Goal: Task Accomplishment & Management: Manage account settings

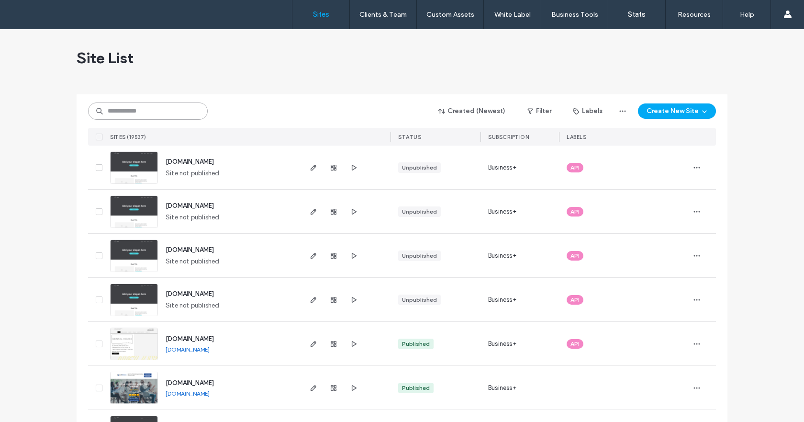
click at [174, 112] on input at bounding box center [148, 110] width 120 height 17
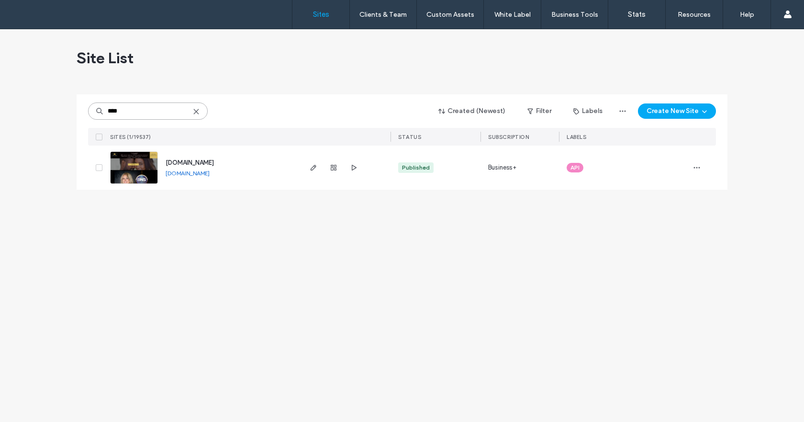
type input "****"
click at [145, 178] on img at bounding box center [134, 184] width 47 height 65
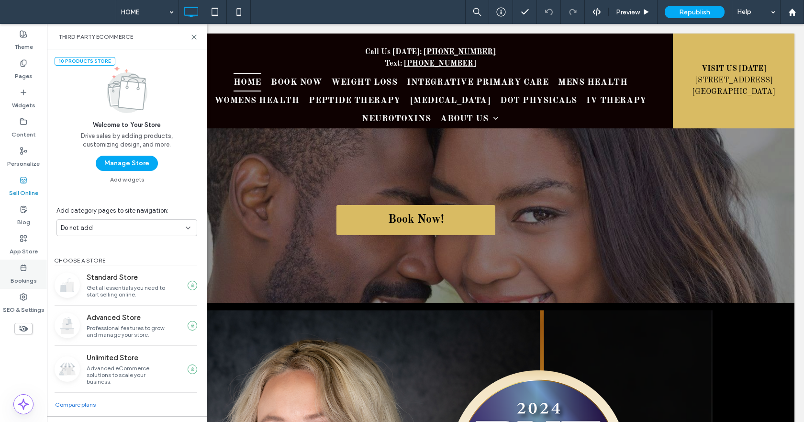
click at [23, 274] on label "Bookings" at bounding box center [24, 277] width 26 height 13
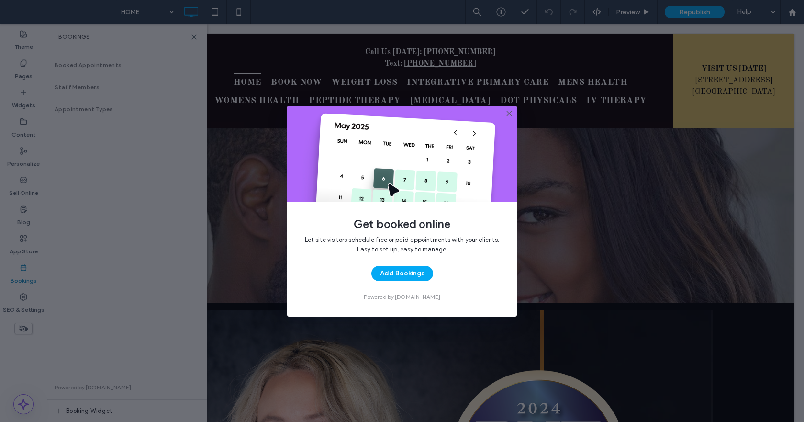
click at [509, 113] on use at bounding box center [509, 113] width 4 height 4
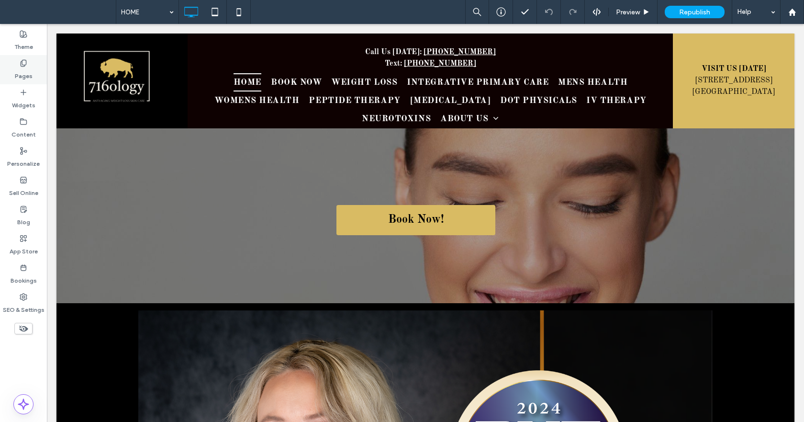
click at [21, 65] on use at bounding box center [23, 63] width 5 height 6
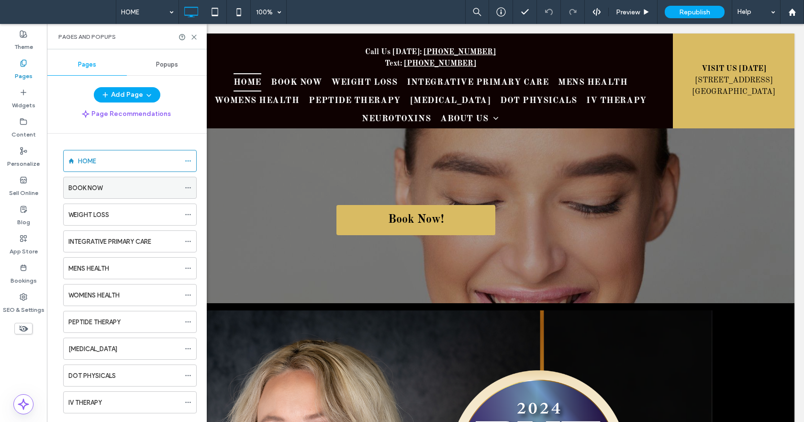
click at [95, 192] on label "BOOK NOW" at bounding box center [85, 188] width 34 height 17
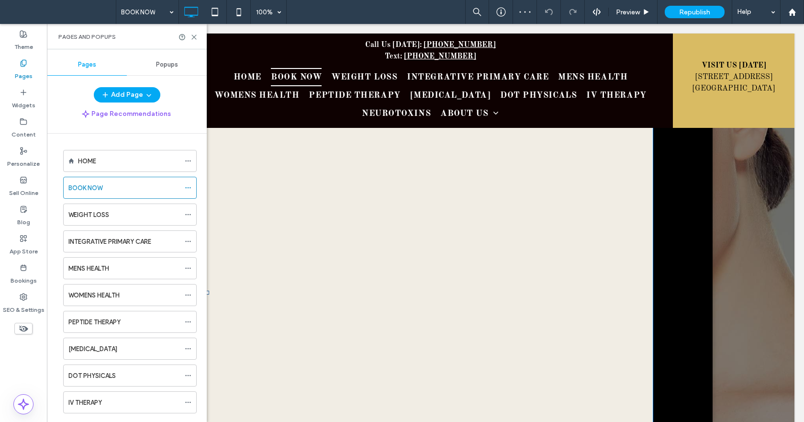
scroll to position [718, 0]
click at [190, 191] on icon at bounding box center [188, 187] width 7 height 7
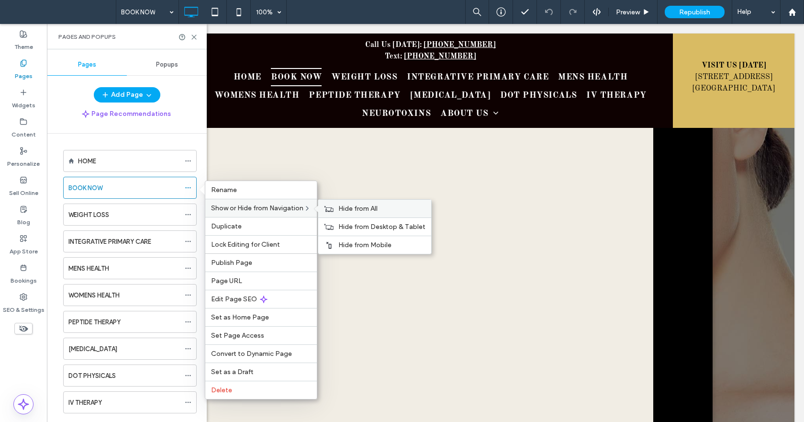
click at [340, 209] on span "Hide from All" at bounding box center [357, 208] width 39 height 8
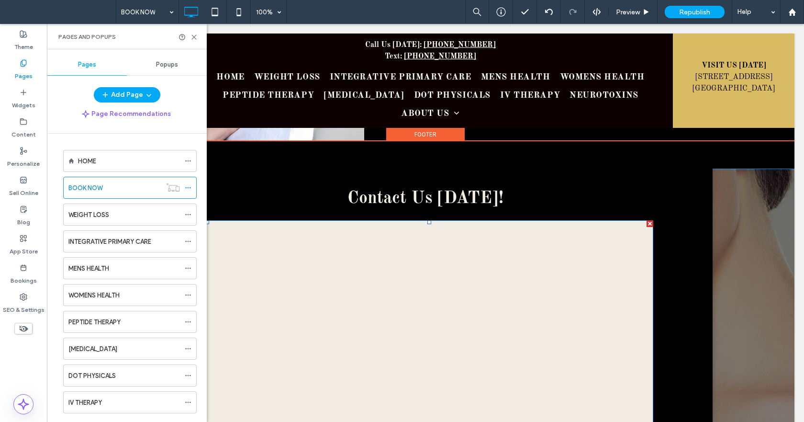
scroll to position [478, 0]
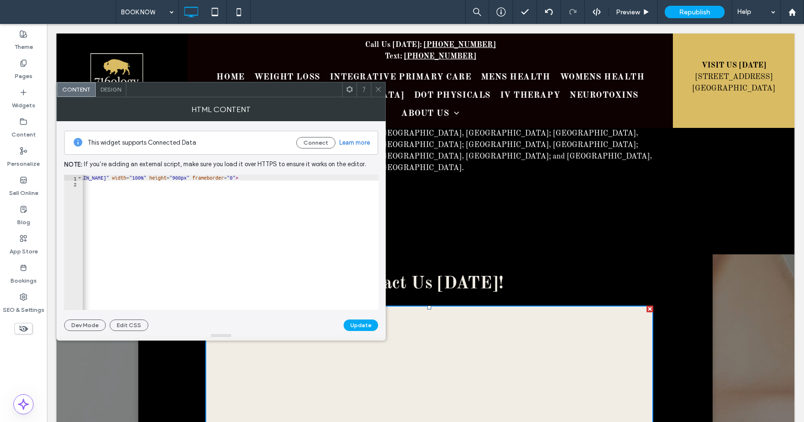
scroll to position [0, 0]
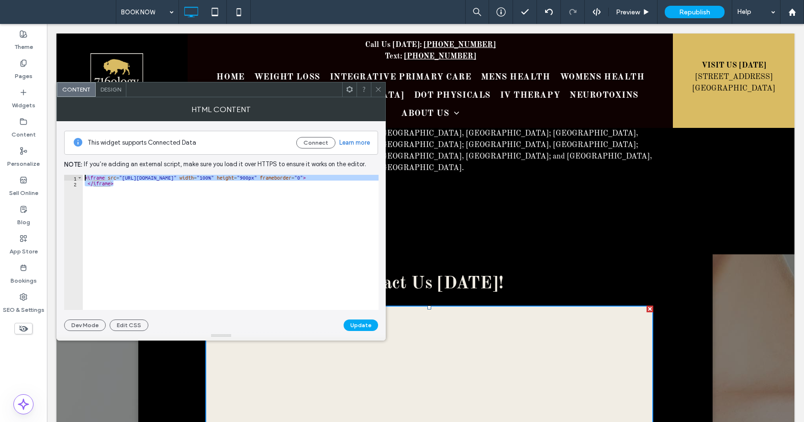
drag, startPoint x: 121, startPoint y: 186, endPoint x: 67, endPoint y: 168, distance: 56.8
click at [67, 168] on div "This widget supports Connected Data Connect Learn more Note: If you’re adding a…" at bounding box center [221, 226] width 314 height 210
click at [298, 180] on div "< iframe src = "https://drchrono.com/scheduling/offices/dGhpcyBpcyAxNiBjaGFyc0-…" at bounding box center [231, 242] width 296 height 135
drag, startPoint x: 79, startPoint y: 180, endPoint x: 0, endPoint y: 159, distance: 81.0
click at [0, 159] on body ".wqwq-1{fill:#231f20;} .cls-1q, .cls-2q { fill-rule: evenodd; } .cls-2q { fill:…" at bounding box center [402, 211] width 804 height 422
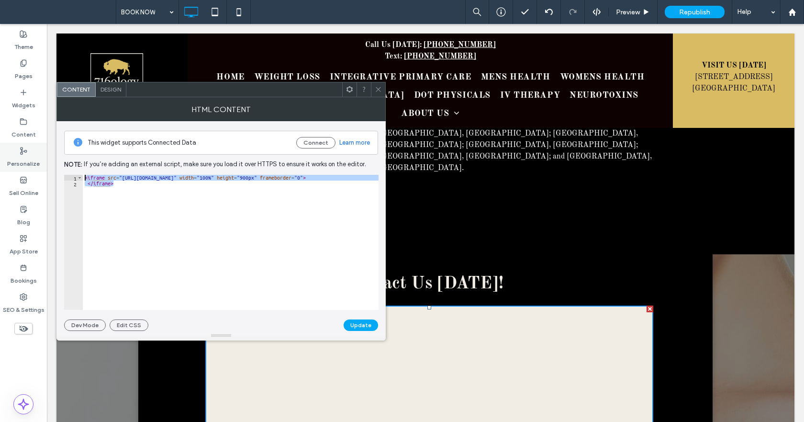
type textarea "**********"
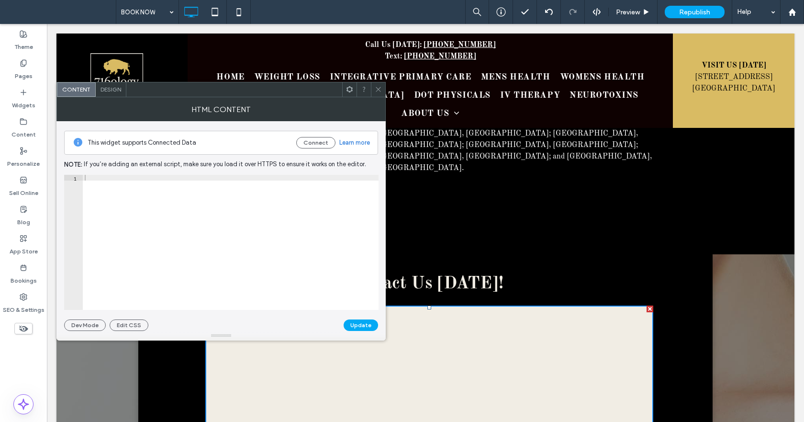
click at [377, 89] on icon at bounding box center [378, 89] width 7 height 7
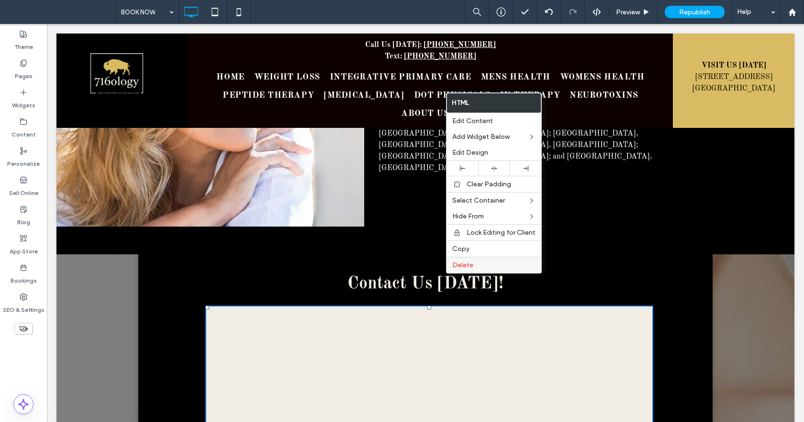
click at [473, 267] on label "Delete" at bounding box center [493, 265] width 83 height 8
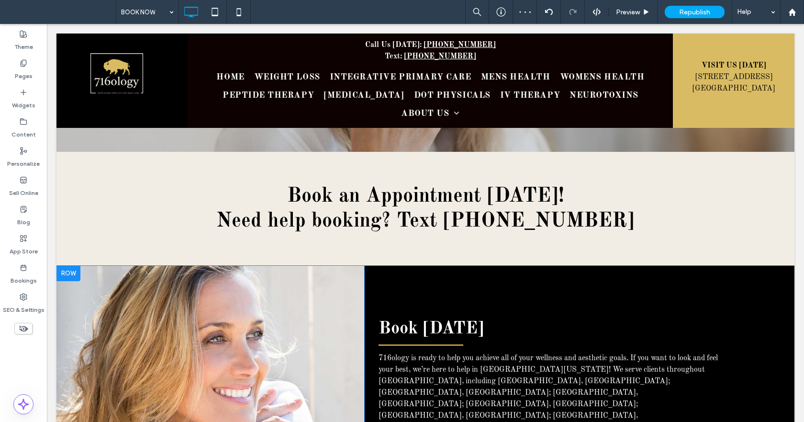
scroll to position [191, 0]
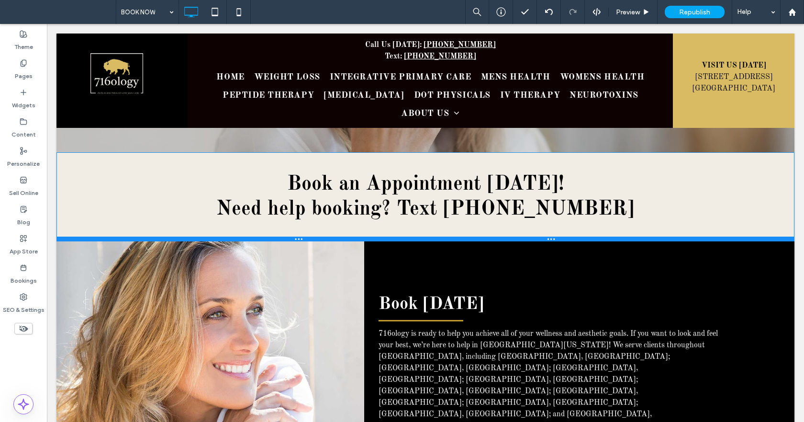
drag, startPoint x: 486, startPoint y: 266, endPoint x: 532, endPoint y: 274, distance: 46.2
click at [484, 241] on div at bounding box center [425, 238] width 738 height 5
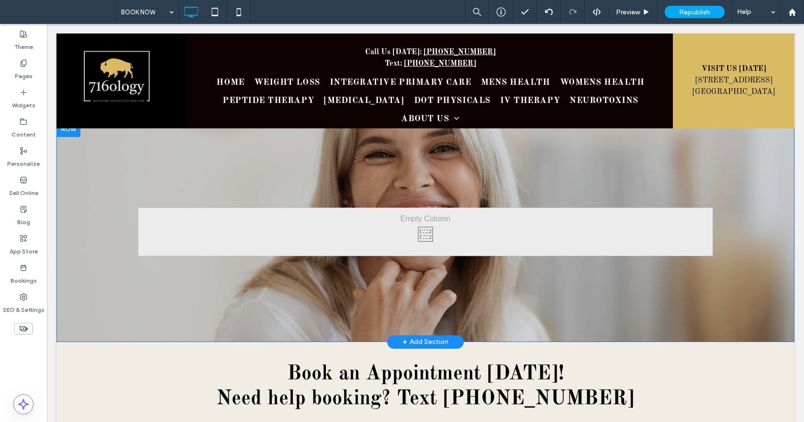
scroll to position [0, 0]
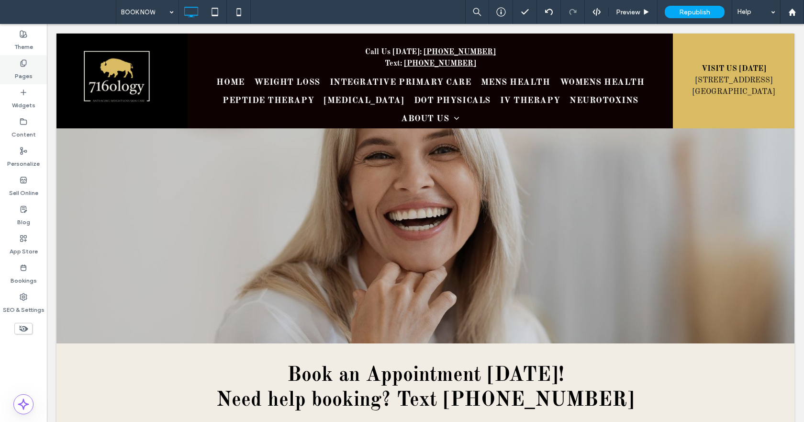
click at [26, 69] on label "Pages" at bounding box center [24, 73] width 18 height 13
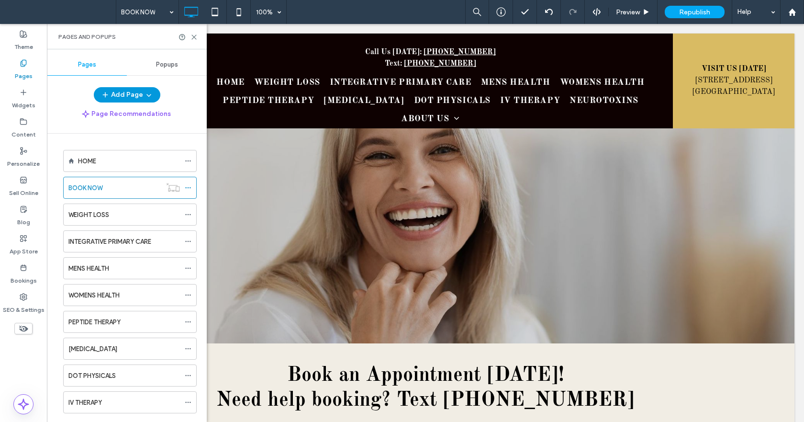
click at [122, 94] on button "Add Page" at bounding box center [127, 94] width 67 height 15
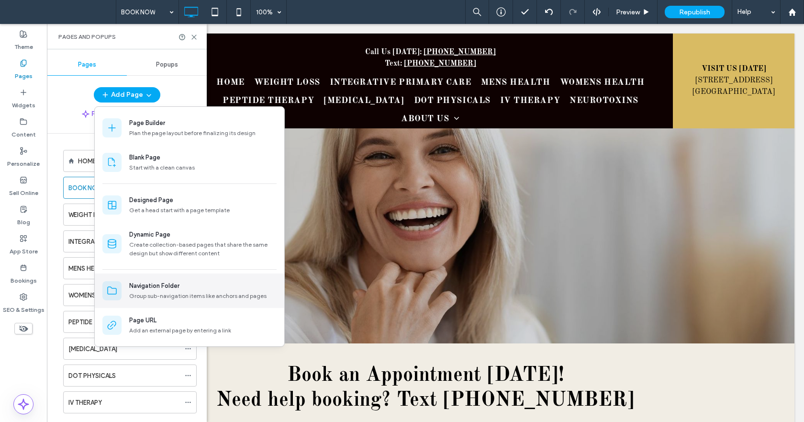
click at [169, 289] on div "Navigation Folder" at bounding box center [154, 286] width 50 height 10
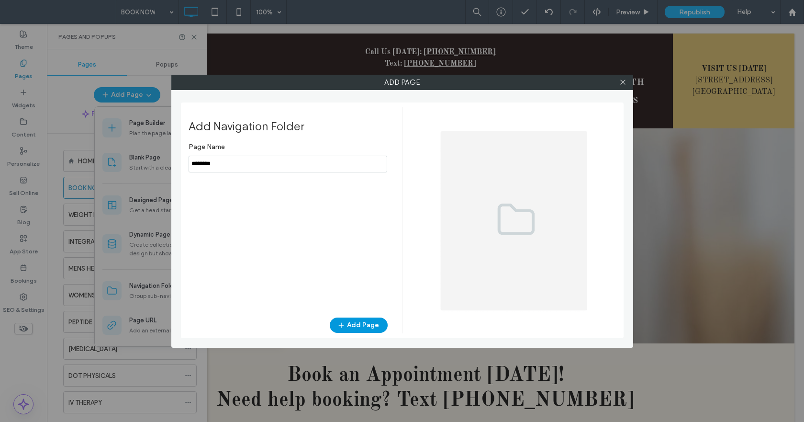
type input "********"
click at [353, 326] on button "Add Page" at bounding box center [359, 324] width 58 height 15
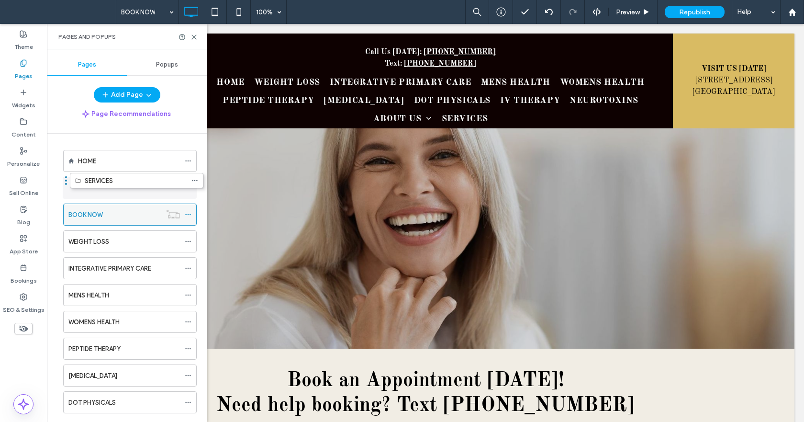
drag, startPoint x: 131, startPoint y: 391, endPoint x: 131, endPoint y: 179, distance: 211.6
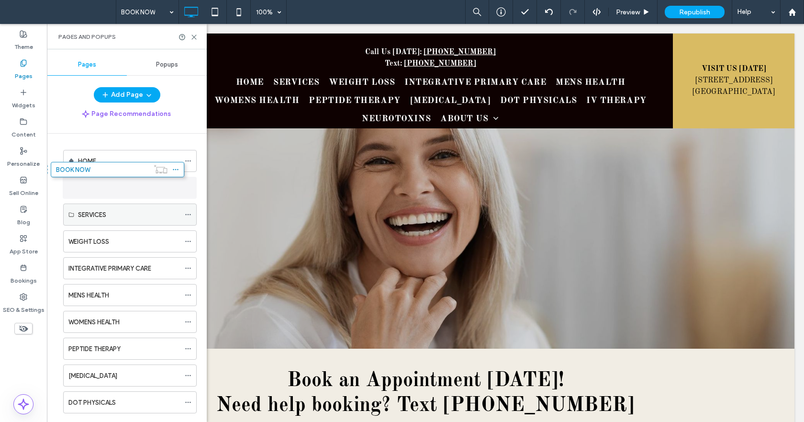
drag, startPoint x: 146, startPoint y: 198, endPoint x: 140, endPoint y: 181, distance: 17.6
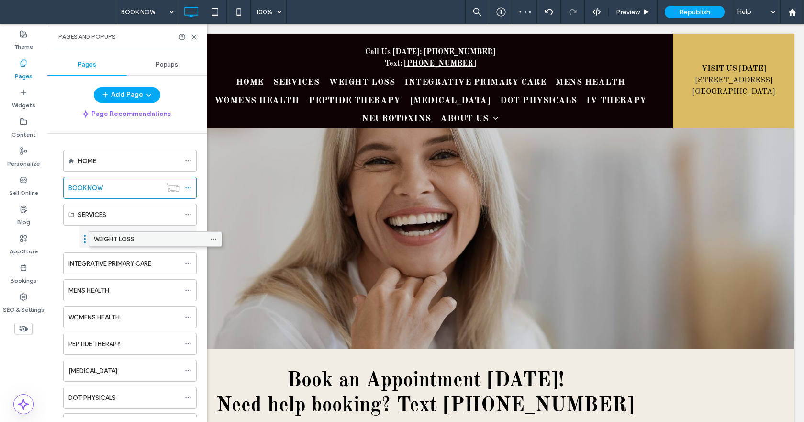
drag, startPoint x: 161, startPoint y: 244, endPoint x: 186, endPoint y: 245, distance: 25.4
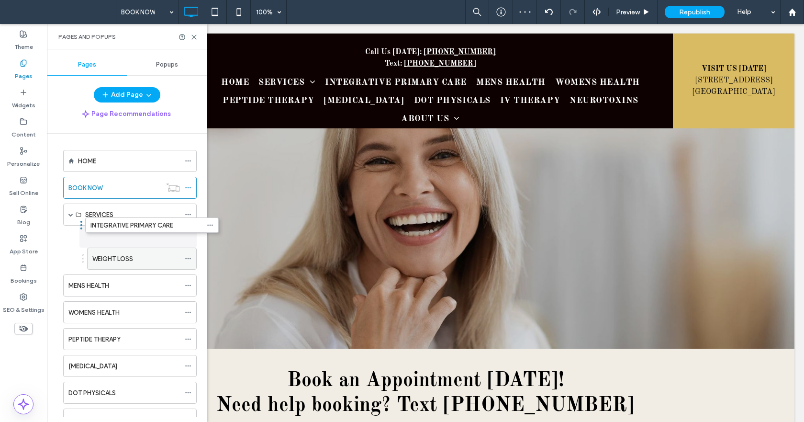
drag, startPoint x: 171, startPoint y: 260, endPoint x: 193, endPoint y: 226, distance: 40.9
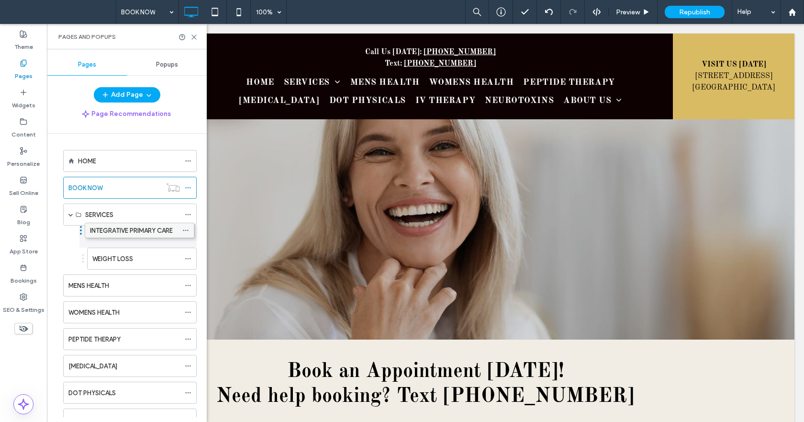
drag, startPoint x: 177, startPoint y: 259, endPoint x: 175, endPoint y: 230, distance: 29.8
drag, startPoint x: 165, startPoint y: 259, endPoint x: 166, endPoint y: 227, distance: 32.1
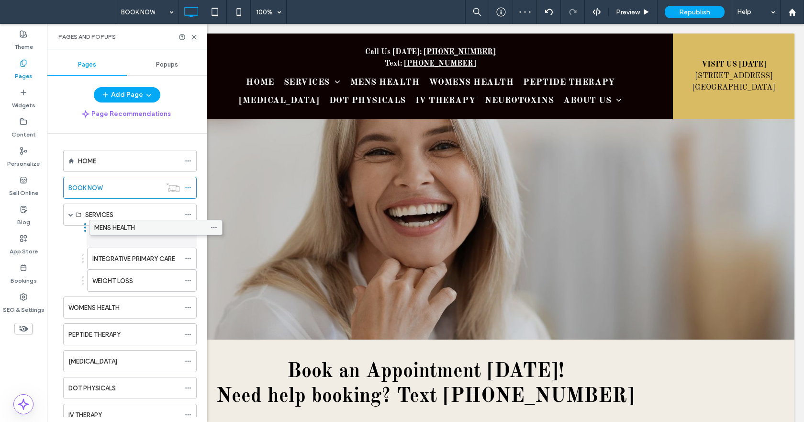
drag, startPoint x: 153, startPoint y: 286, endPoint x: 178, endPoint y: 236, distance: 56.3
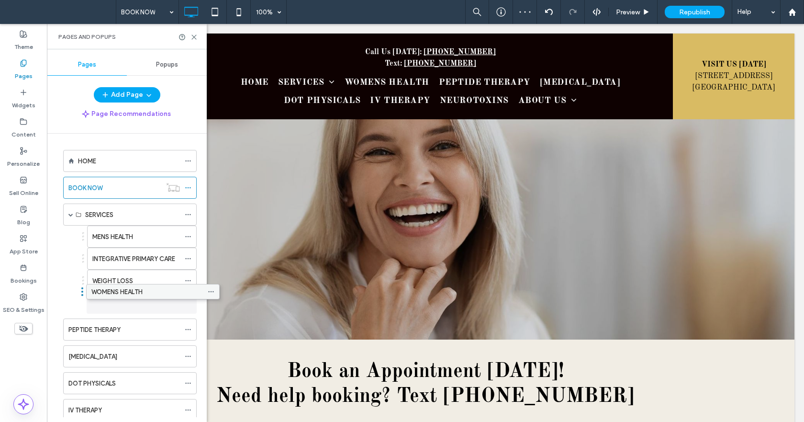
drag, startPoint x: 153, startPoint y: 301, endPoint x: 176, endPoint y: 289, distance: 26.1
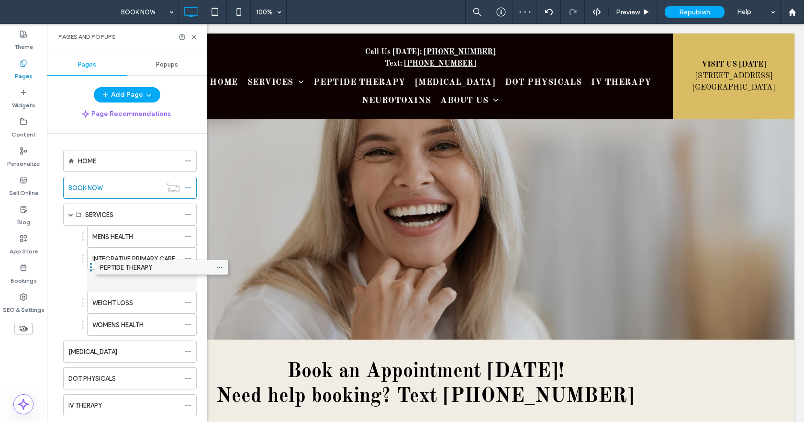
drag, startPoint x: 142, startPoint y: 327, endPoint x: 174, endPoint y: 269, distance: 66.8
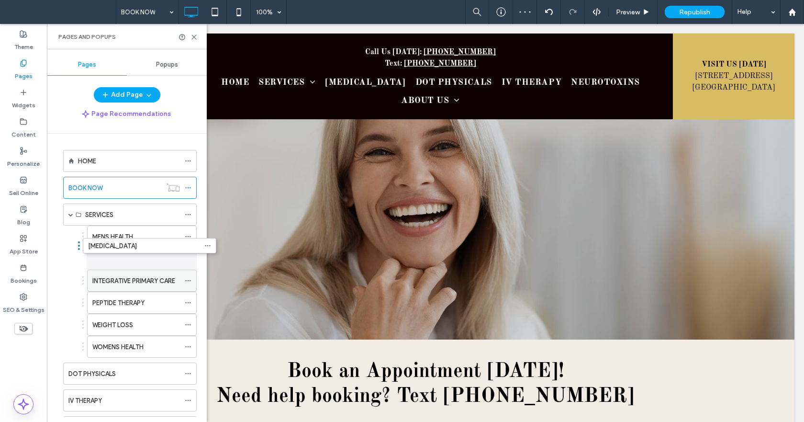
drag, startPoint x: 147, startPoint y: 351, endPoint x: 167, endPoint y: 254, distance: 99.1
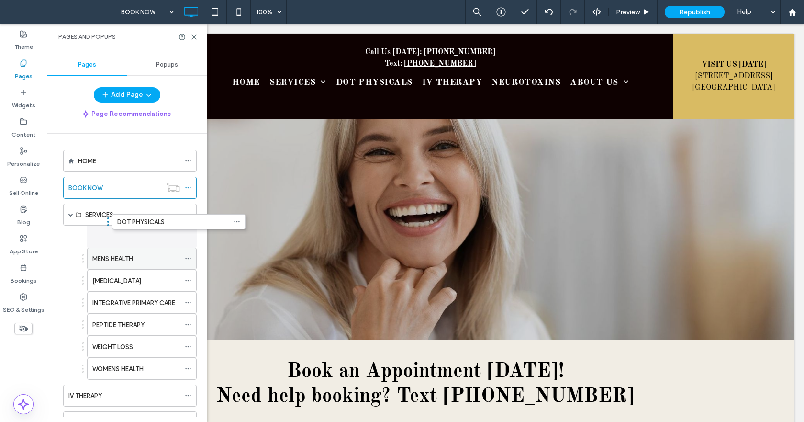
drag, startPoint x: 122, startPoint y: 372, endPoint x: 170, endPoint y: 229, distance: 151.4
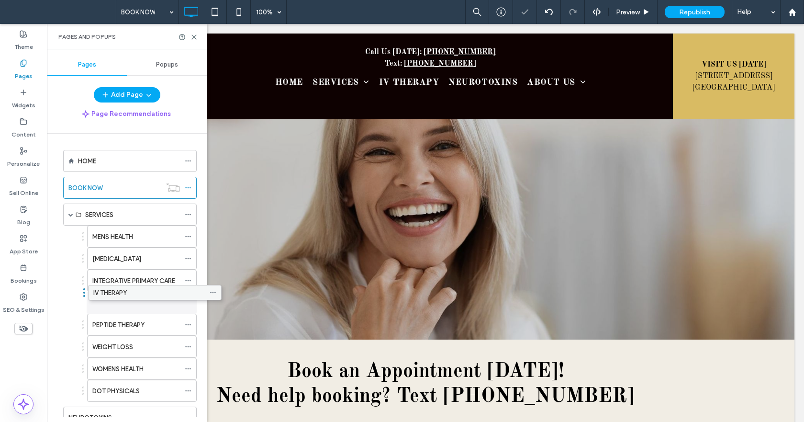
drag, startPoint x: 140, startPoint y: 394, endPoint x: 165, endPoint y: 294, distance: 102.6
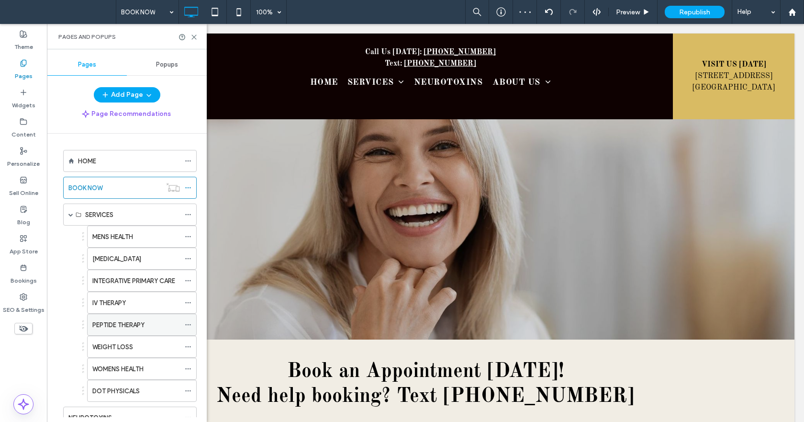
scroll to position [48, 0]
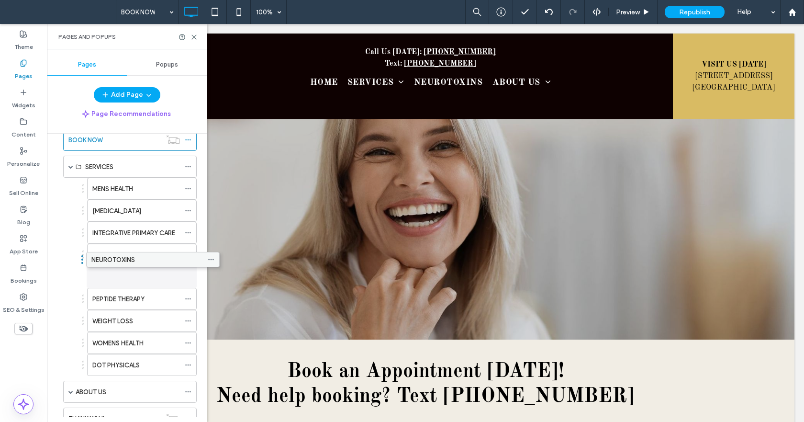
drag, startPoint x: 123, startPoint y: 372, endPoint x: 146, endPoint y: 266, distance: 109.2
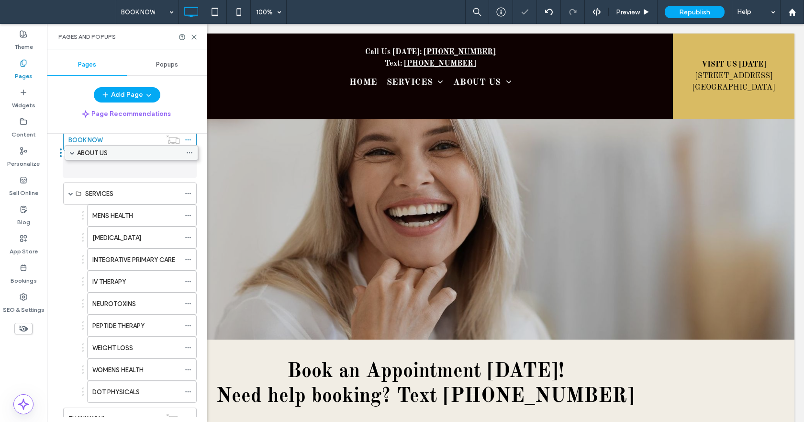
drag, startPoint x: 75, startPoint y: 390, endPoint x: 76, endPoint y: 155, distance: 235.5
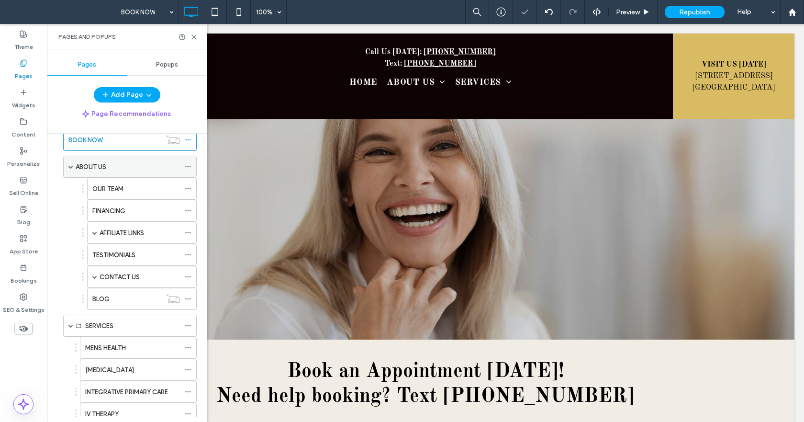
click at [68, 167] on span at bounding box center [70, 166] width 5 height 5
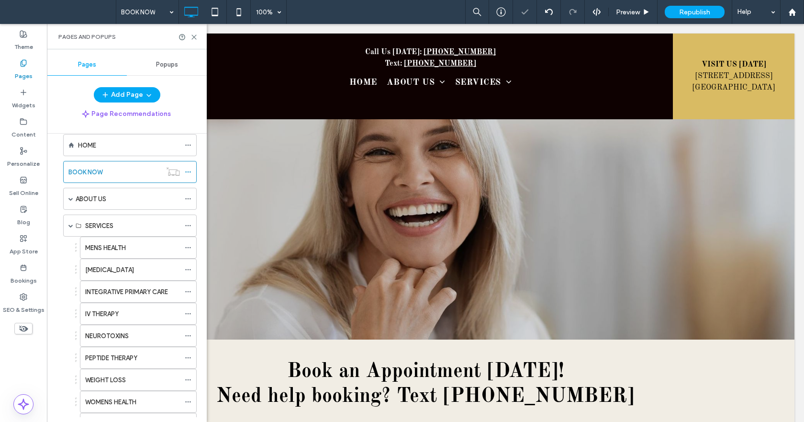
scroll to position [0, 0]
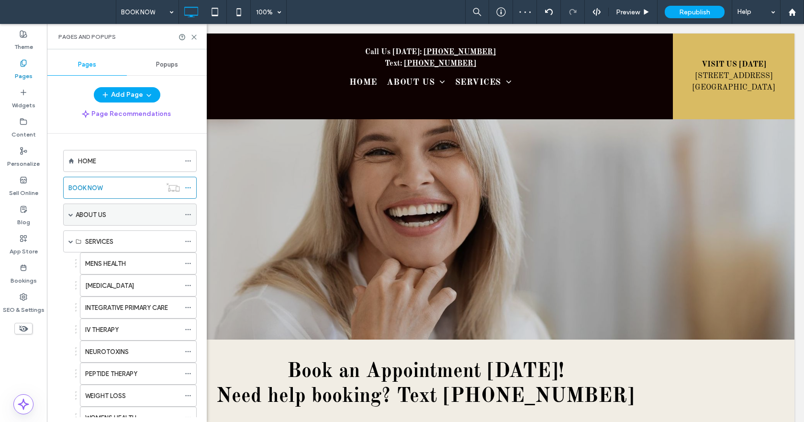
click at [68, 214] on div "ABOUT US" at bounding box center [130, 214] width 134 height 22
click at [73, 213] on span at bounding box center [70, 214] width 5 height 5
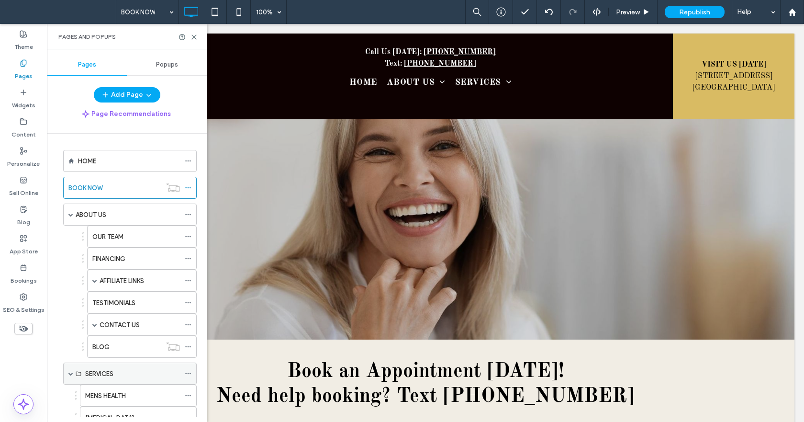
click at [69, 372] on span at bounding box center [70, 373] width 5 height 5
drag, startPoint x: 101, startPoint y: 344, endPoint x: 85, endPoint y: 374, distance: 34.5
click at [174, 382] on icon at bounding box center [173, 378] width 14 height 10
click at [137, 378] on div "BLOG" at bounding box center [114, 378] width 93 height 10
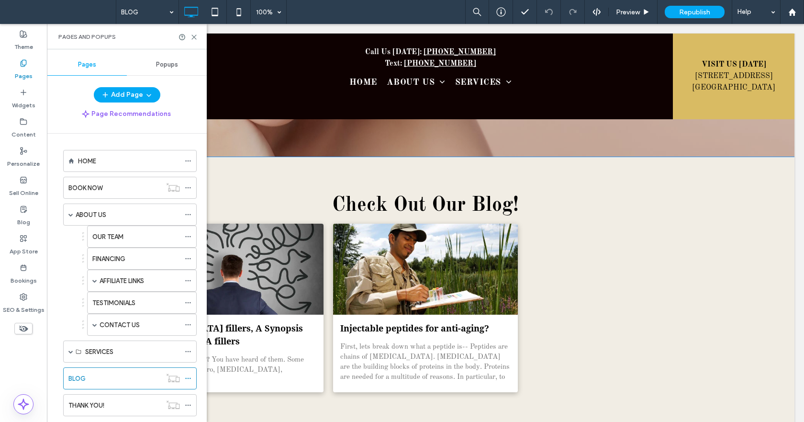
scroll to position [90, 0]
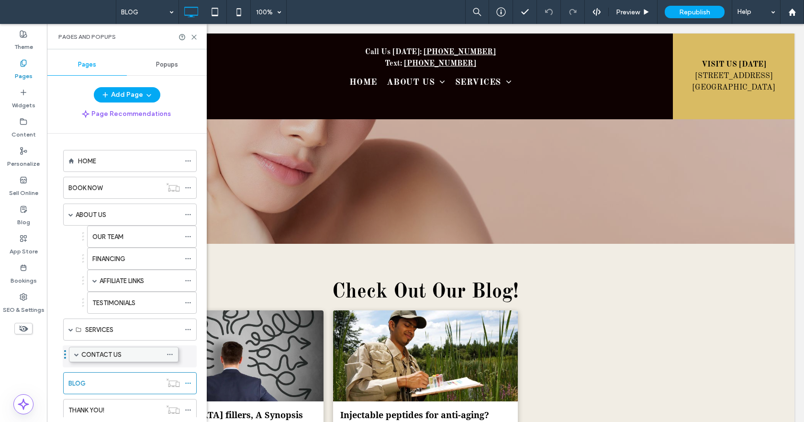
drag, startPoint x: 115, startPoint y: 326, endPoint x: 96, endPoint y: 352, distance: 32.3
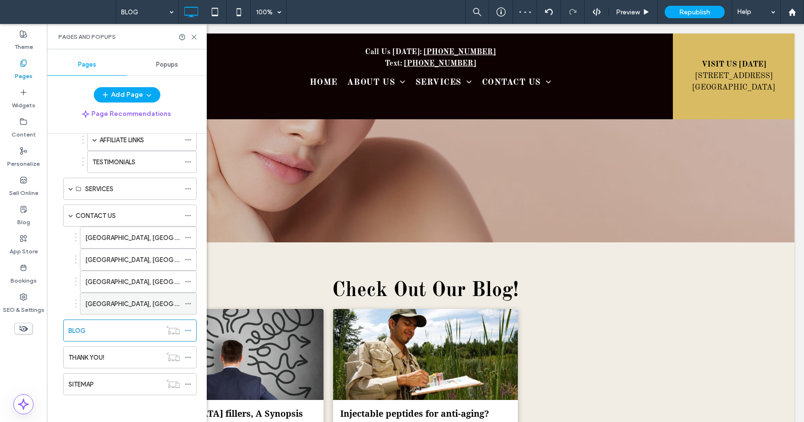
scroll to position [143, 0]
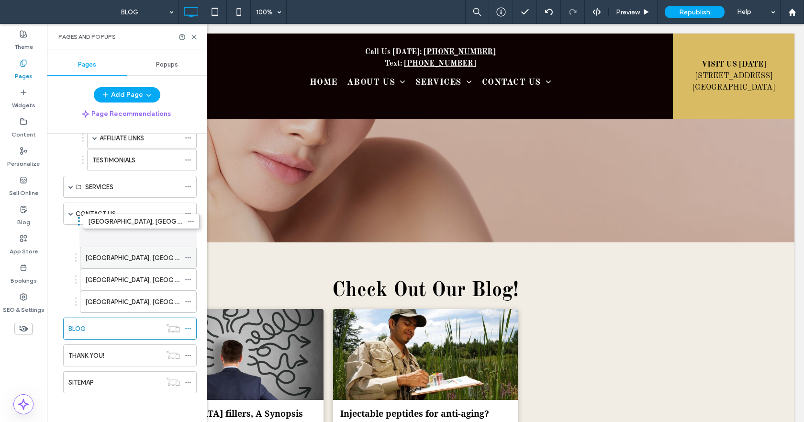
drag, startPoint x: 171, startPoint y: 285, endPoint x: 174, endPoint y: 229, distance: 56.1
click at [188, 235] on icon at bounding box center [188, 235] width 7 height 7
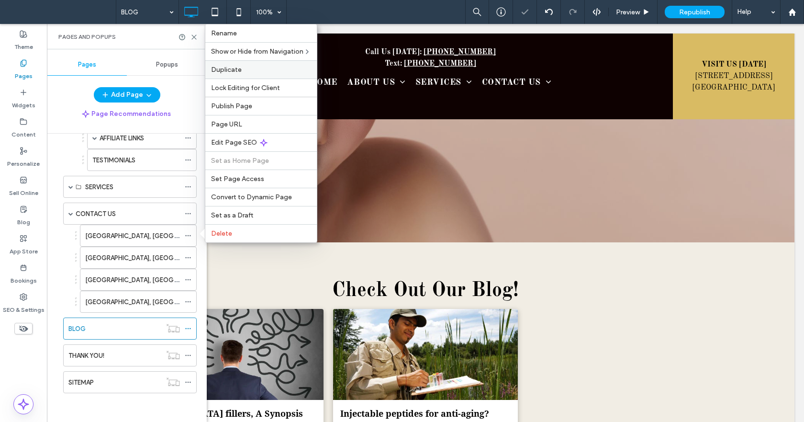
scroll to position [97, 0]
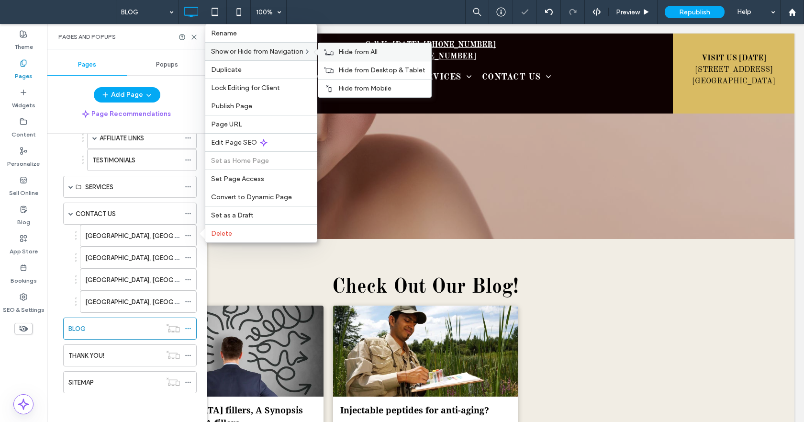
click at [360, 54] on span "Hide from All" at bounding box center [357, 52] width 39 height 8
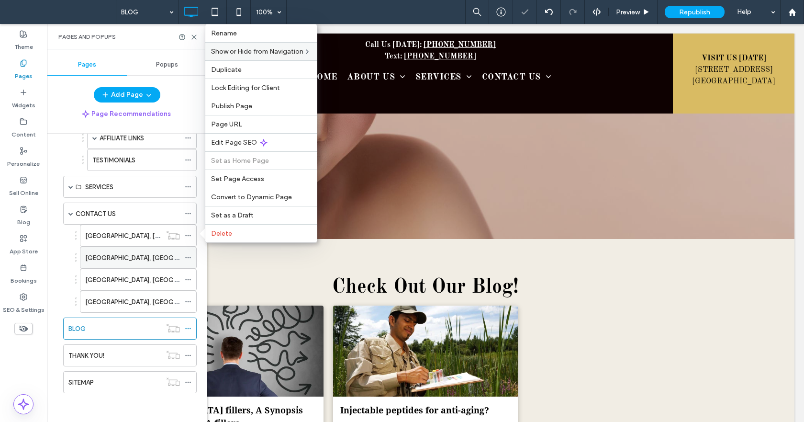
click at [189, 257] on icon at bounding box center [188, 257] width 7 height 7
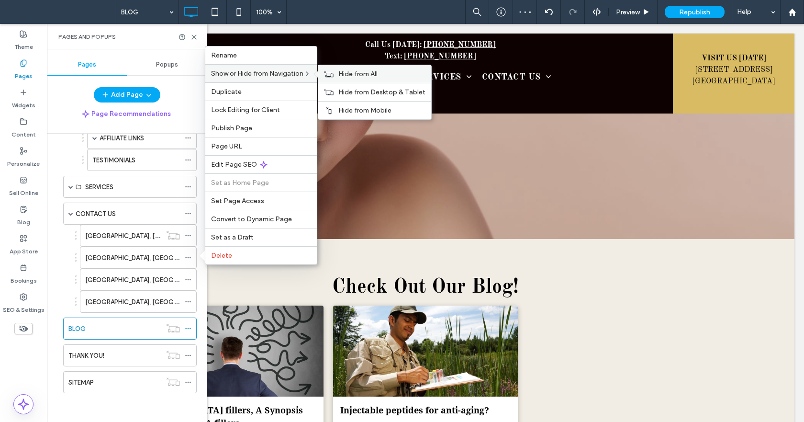
click at [337, 70] on div "Hide from All" at bounding box center [374, 74] width 113 height 18
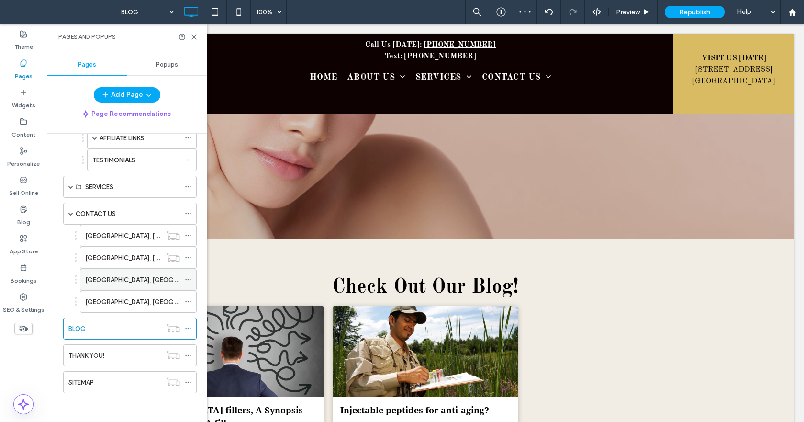
click at [186, 278] on icon at bounding box center [188, 279] width 7 height 7
click at [185, 280] on icon at bounding box center [188, 279] width 7 height 7
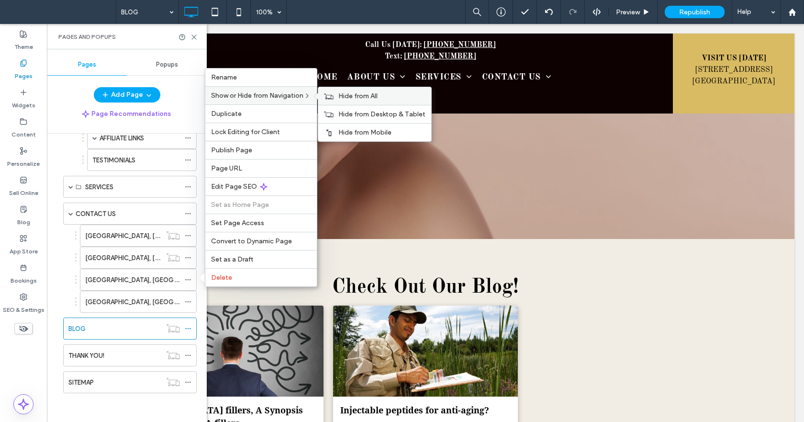
click at [336, 98] on div "Hide from All" at bounding box center [374, 96] width 113 height 18
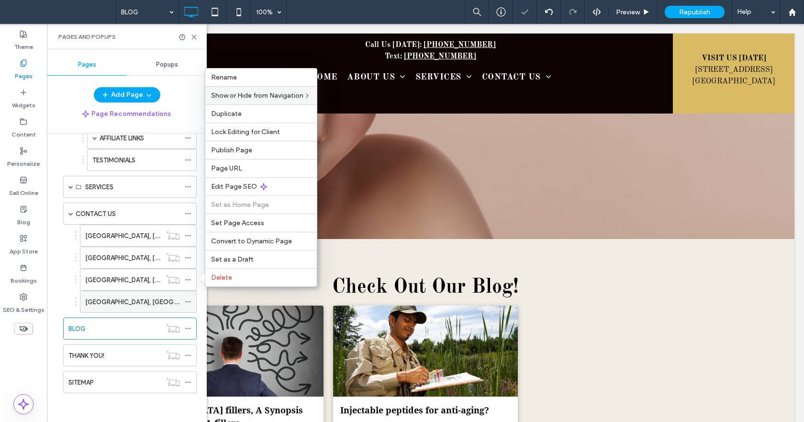
click at [187, 303] on icon at bounding box center [188, 301] width 7 height 7
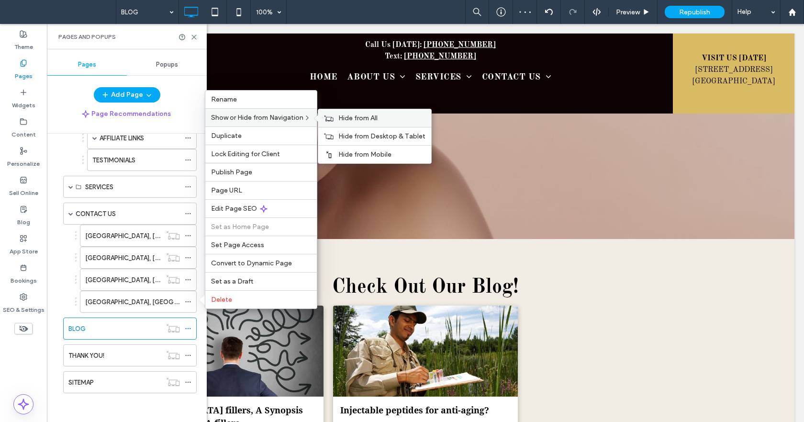
click at [364, 121] on span "Hide from All" at bounding box center [357, 118] width 39 height 8
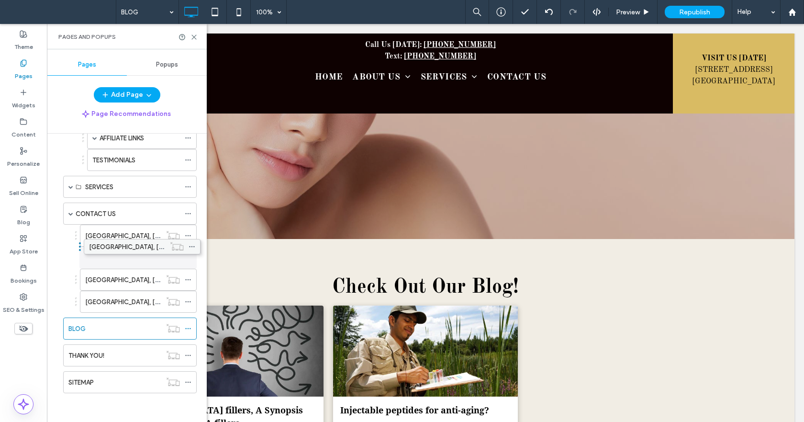
drag, startPoint x: 133, startPoint y: 279, endPoint x: 136, endPoint y: 244, distance: 34.7
click at [70, 214] on span at bounding box center [70, 213] width 5 height 5
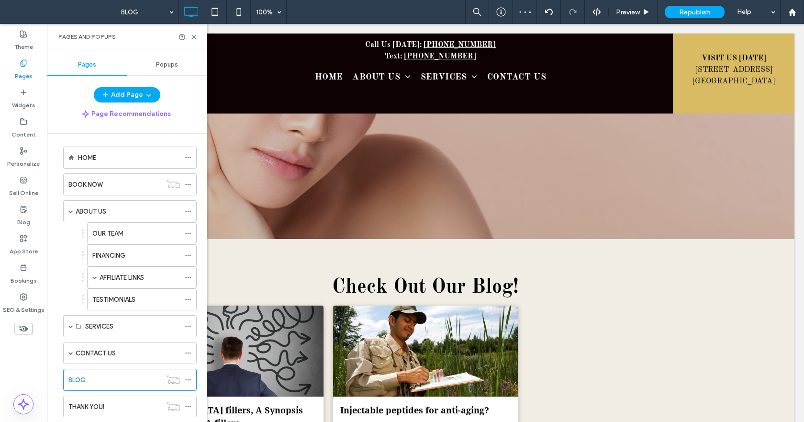
scroll to position [0, 0]
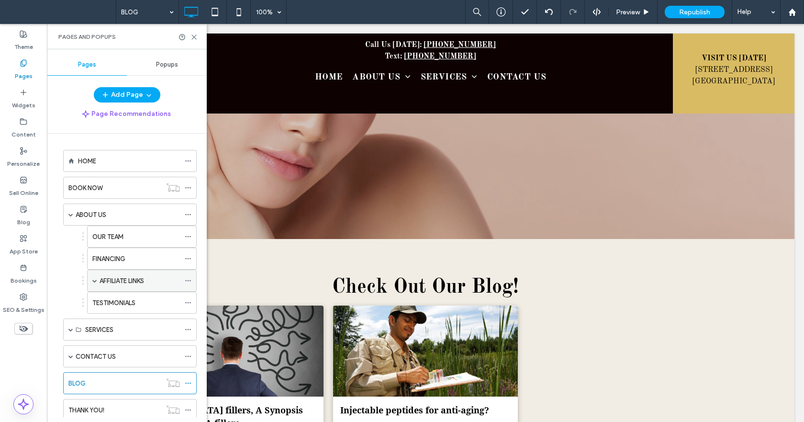
click at [96, 280] on span at bounding box center [94, 280] width 5 height 5
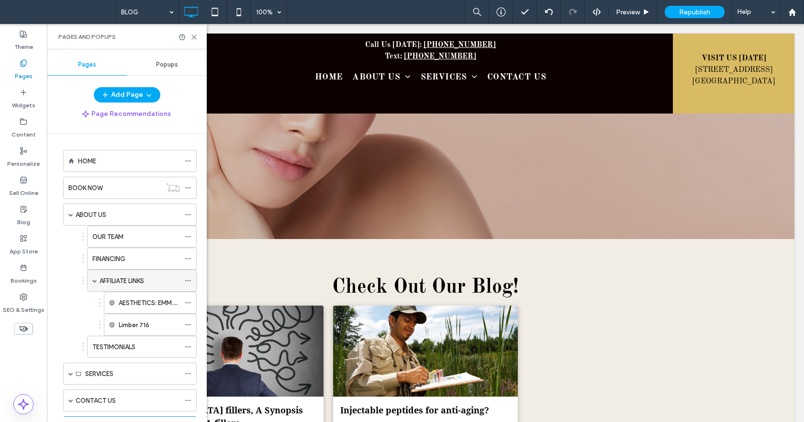
click at [96, 280] on span at bounding box center [94, 280] width 5 height 5
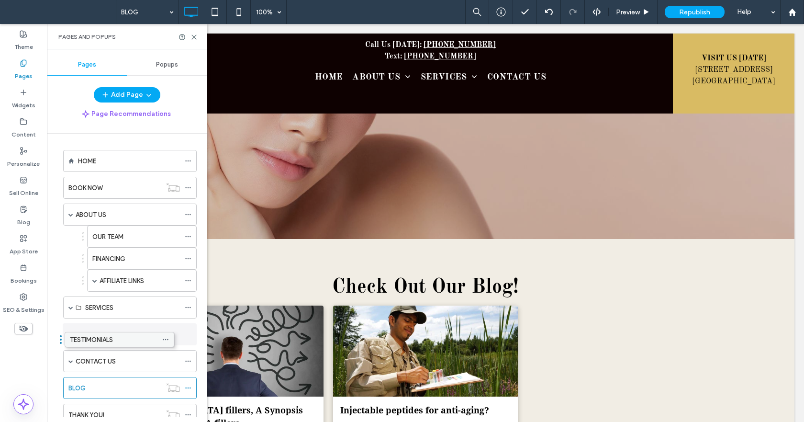
drag, startPoint x: 103, startPoint y: 301, endPoint x: 80, endPoint y: 336, distance: 42.0
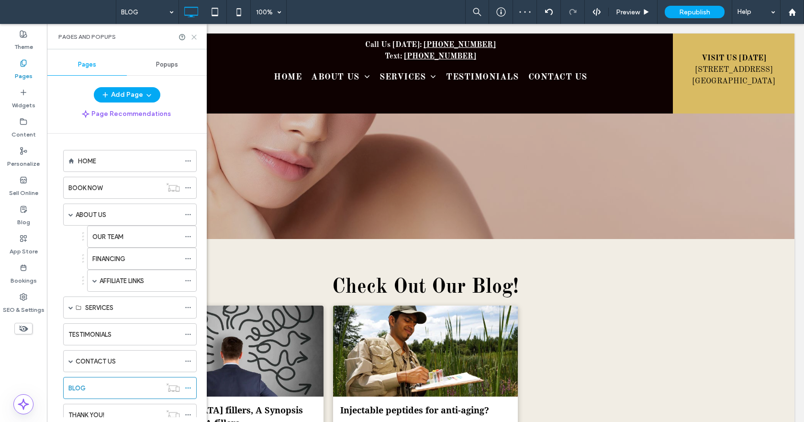
click at [194, 37] on use at bounding box center [194, 37] width 4 height 4
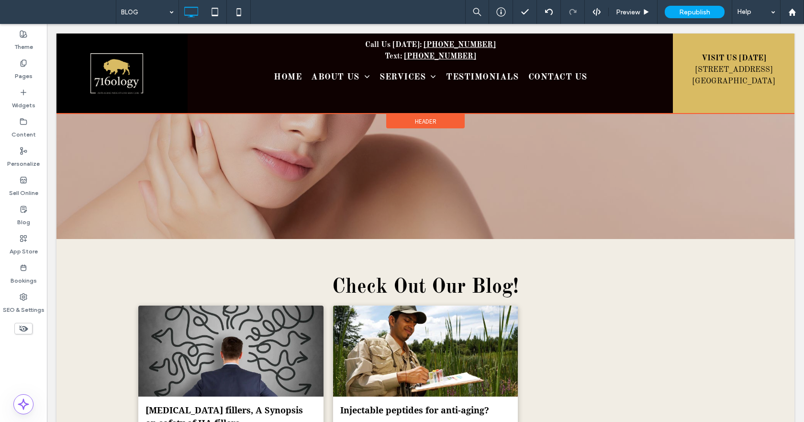
click at [412, 56] on div at bounding box center [425, 74] width 738 height 80
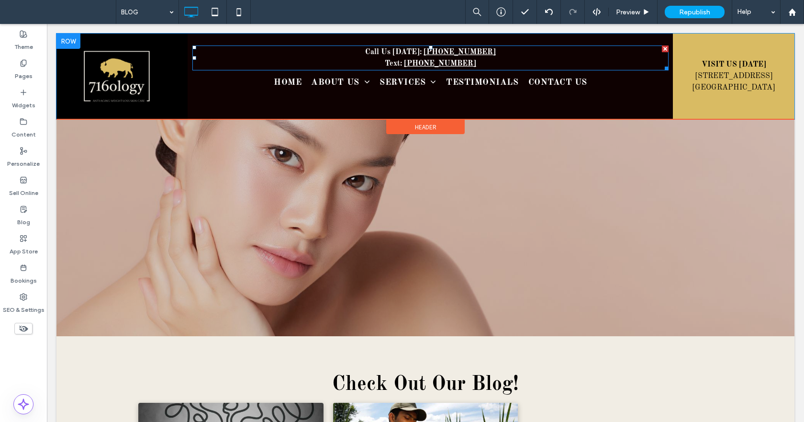
click at [486, 63] on p "Text: (716) 503-1740" at bounding box center [430, 63] width 477 height 11
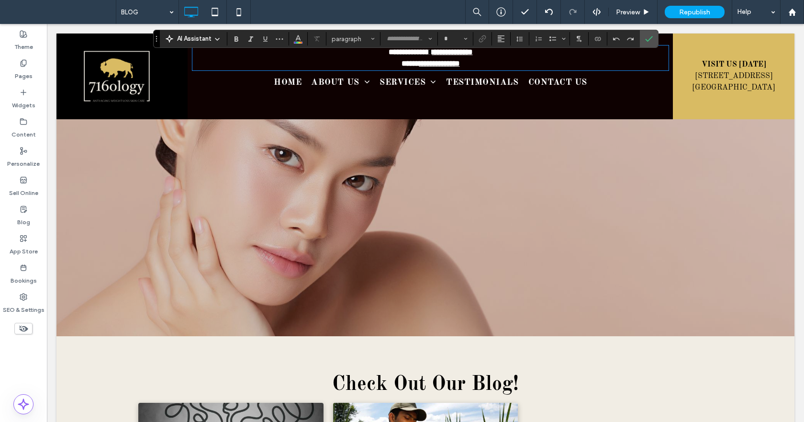
type input "**********"
type input "**"
click at [519, 40] on icon "Line Height" at bounding box center [520, 39] width 8 height 8
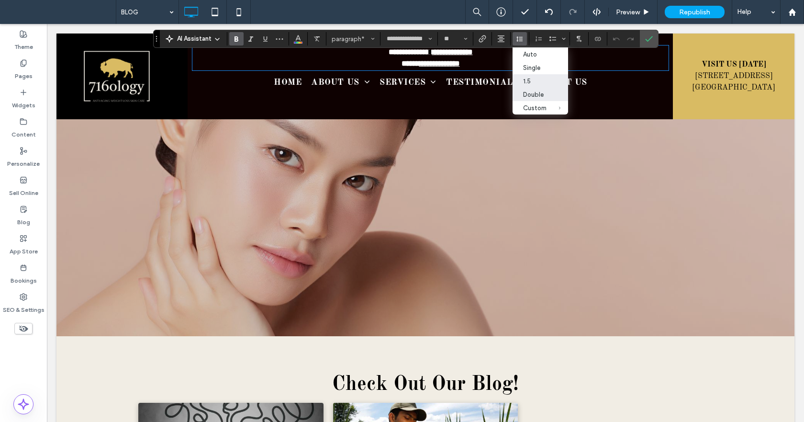
click at [539, 98] on div "Double" at bounding box center [534, 94] width 23 height 7
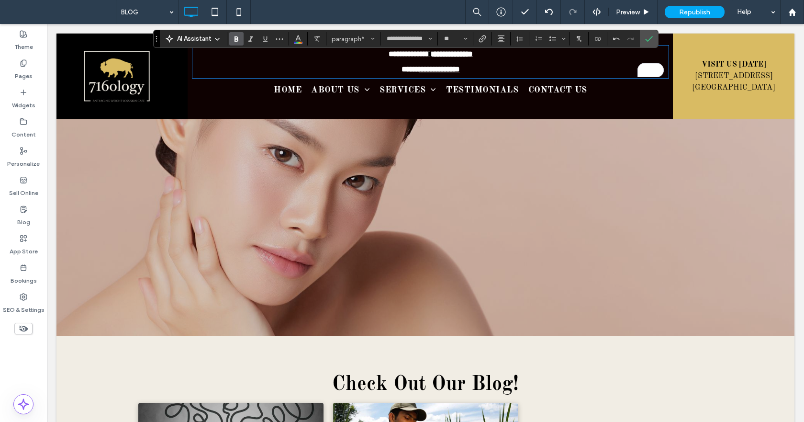
click at [544, 66] on p "**********" at bounding box center [430, 69] width 477 height 15
drag, startPoint x: 650, startPoint y: 40, endPoint x: 605, endPoint y: 22, distance: 47.9
click at [650, 40] on icon "Confirm" at bounding box center [649, 39] width 8 height 8
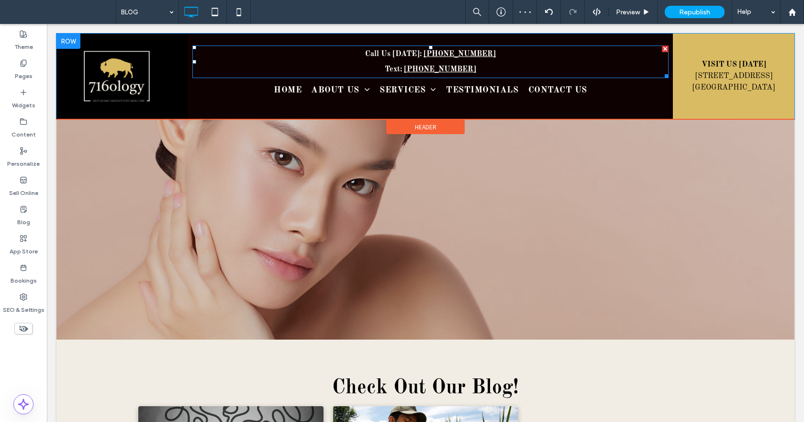
click at [486, 69] on p "Text: (716) 503-1740" at bounding box center [430, 69] width 477 height 15
type input "**********"
type input "**"
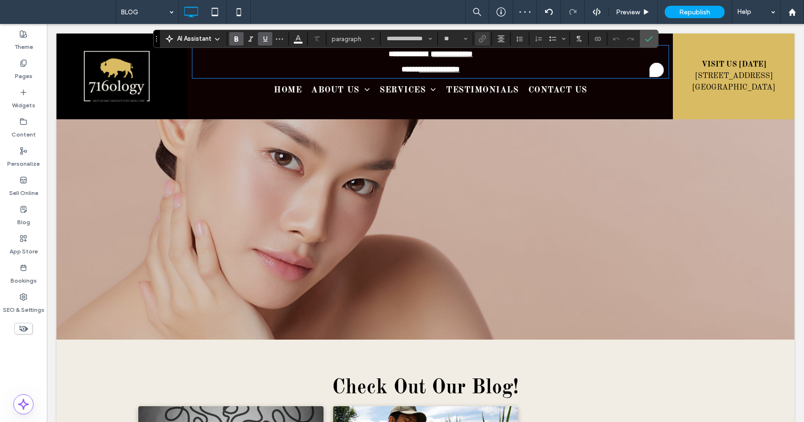
click at [468, 67] on p "**********" at bounding box center [430, 69] width 477 height 15
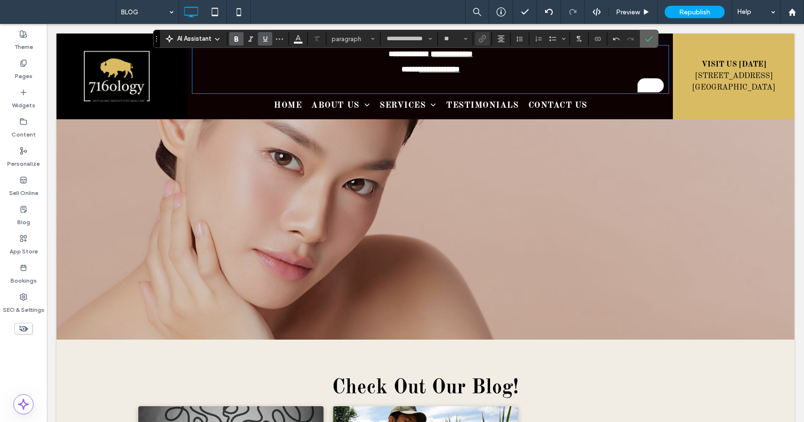
click at [646, 40] on icon "Confirm" at bounding box center [649, 39] width 8 height 8
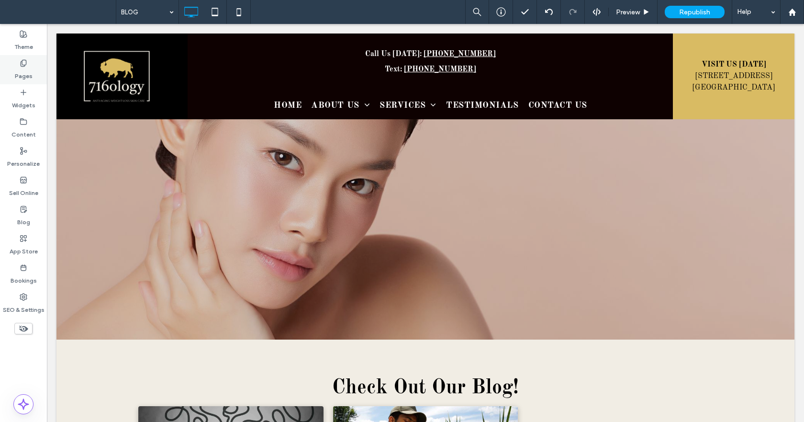
click at [22, 73] on label "Pages" at bounding box center [24, 73] width 18 height 13
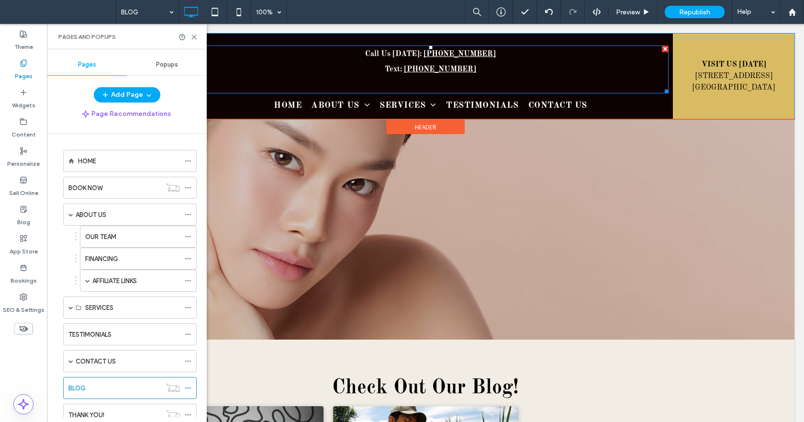
click at [470, 78] on p "﻿" at bounding box center [430, 84] width 477 height 15
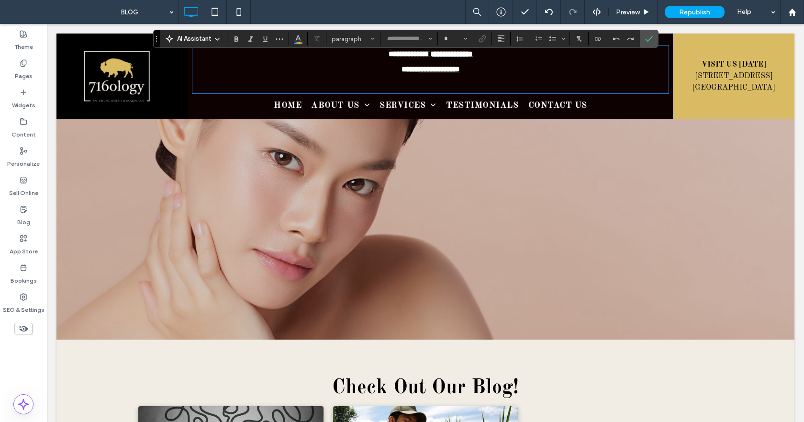
type input "**********"
type input "**"
click at [511, 75] on p "**********" at bounding box center [430, 69] width 477 height 15
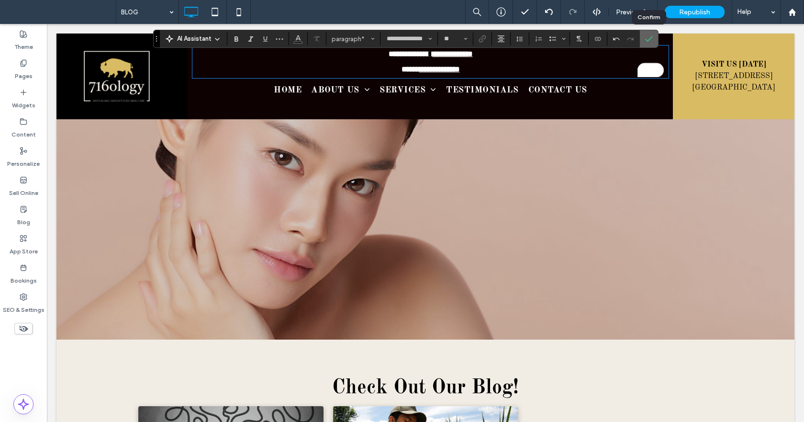
drag, startPoint x: 599, startPoint y: 18, endPoint x: 653, endPoint y: 35, distance: 56.6
click at [653, 35] on label "Confirm" at bounding box center [649, 38] width 14 height 17
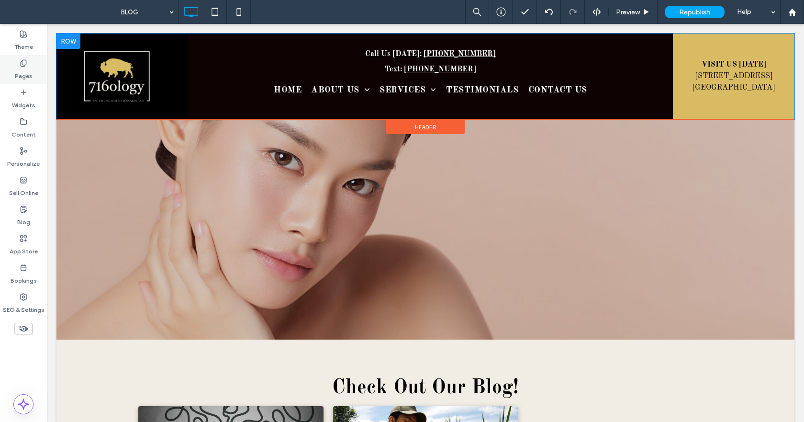
click at [25, 70] on label "Pages" at bounding box center [24, 73] width 18 height 13
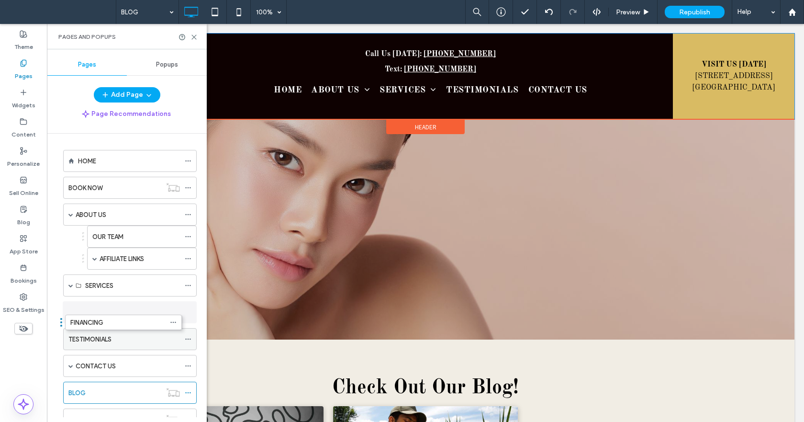
drag, startPoint x: 99, startPoint y: 254, endPoint x: 83, endPoint y: 308, distance: 56.8
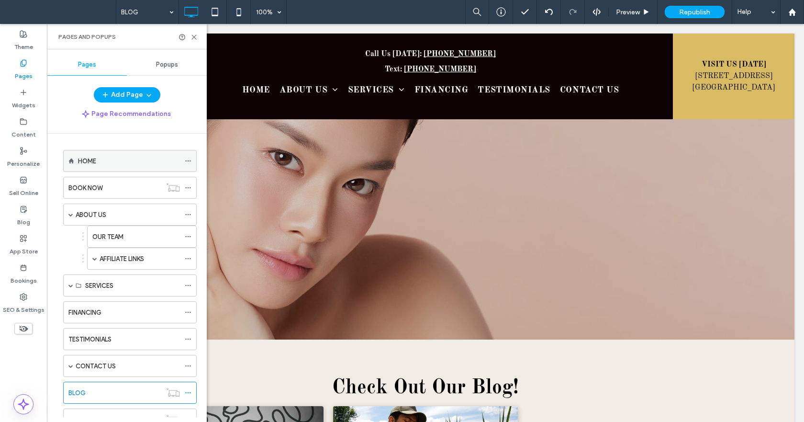
click at [84, 160] on label "HOME" at bounding box center [87, 161] width 18 height 17
click at [192, 34] on icon at bounding box center [194, 37] width 7 height 7
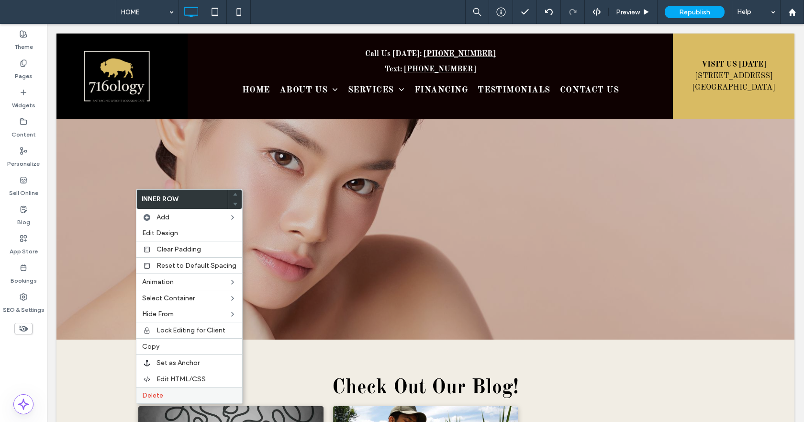
click at [171, 396] on label "Delete" at bounding box center [189, 395] width 94 height 8
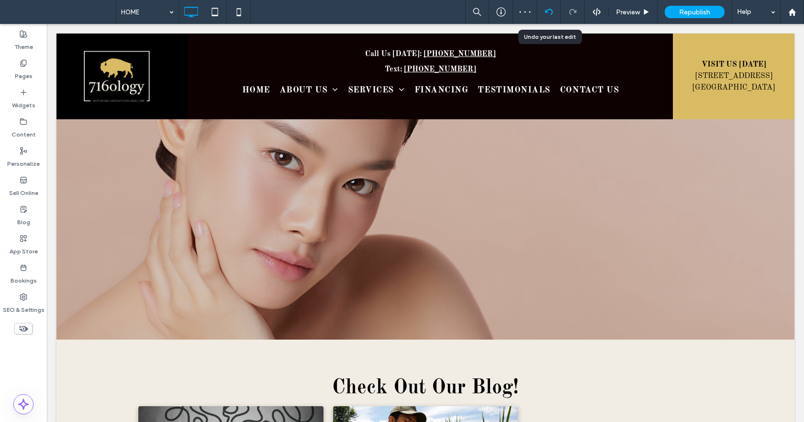
drag, startPoint x: 553, startPoint y: 16, endPoint x: 551, endPoint y: 4, distance: 12.1
click at [552, 16] on div at bounding box center [549, 12] width 24 height 24
click at [547, 6] on div at bounding box center [549, 12] width 24 height 24
click at [548, 14] on icon at bounding box center [549, 12] width 8 height 8
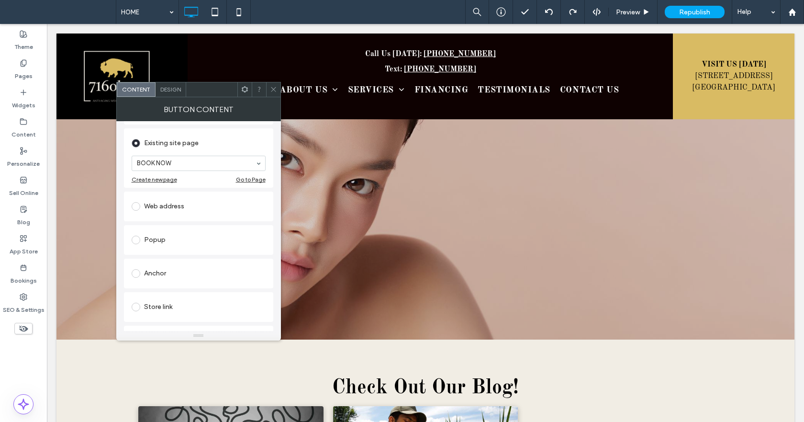
scroll to position [96, 0]
click at [273, 91] on icon at bounding box center [273, 89] width 7 height 7
click at [271, 90] on icon at bounding box center [273, 89] width 7 height 7
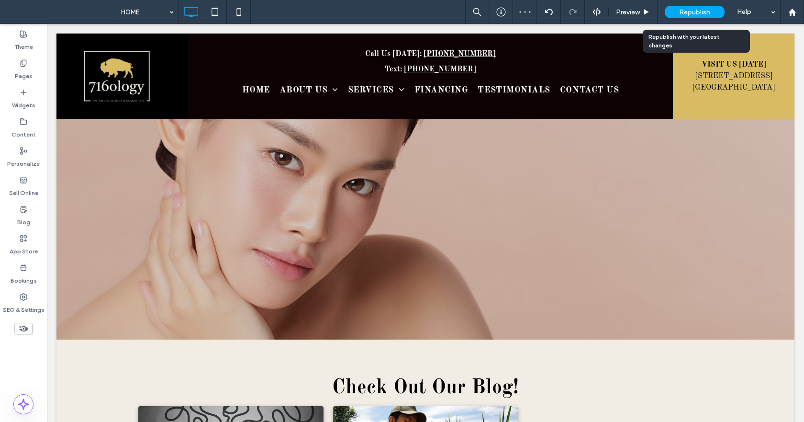
click at [709, 8] on span "Republish" at bounding box center [694, 12] width 31 height 8
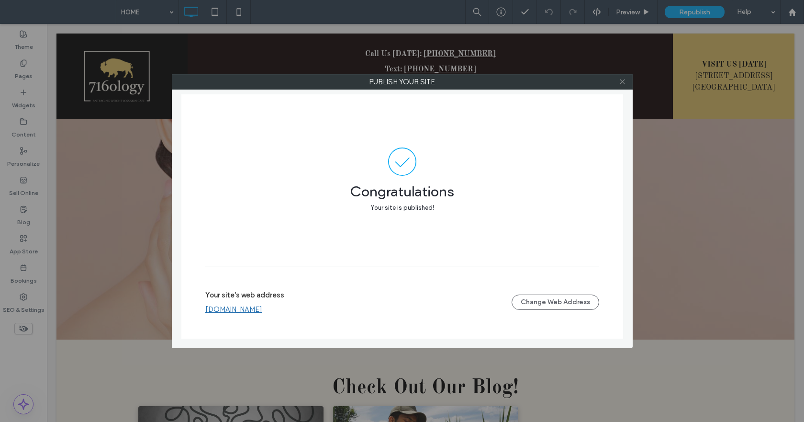
click at [626, 81] on icon at bounding box center [622, 81] width 7 height 7
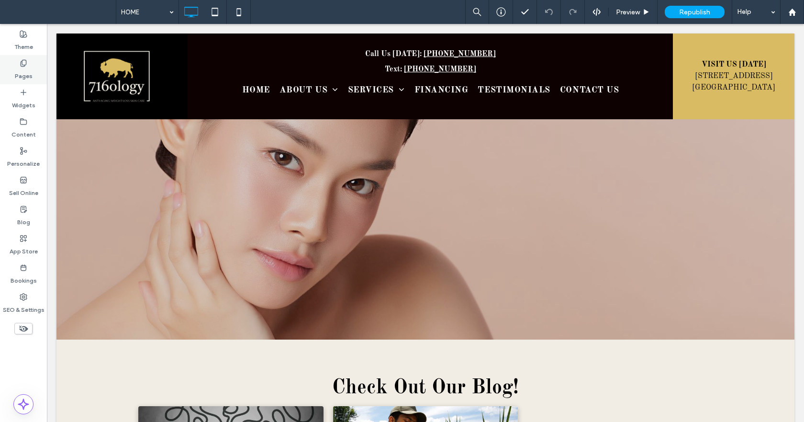
click at [27, 68] on label "Pages" at bounding box center [24, 73] width 18 height 13
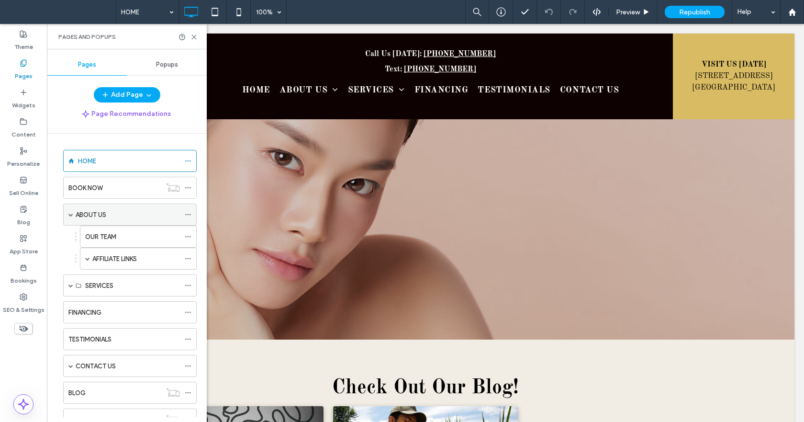
click at [71, 213] on span at bounding box center [70, 214] width 5 height 5
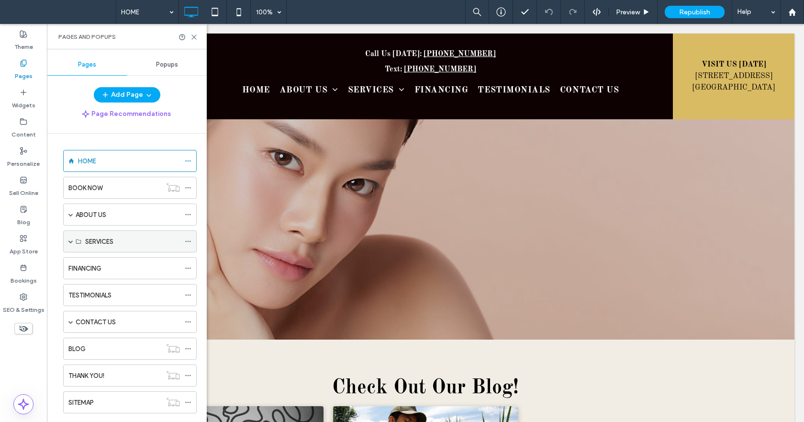
click at [70, 242] on span at bounding box center [70, 241] width 5 height 5
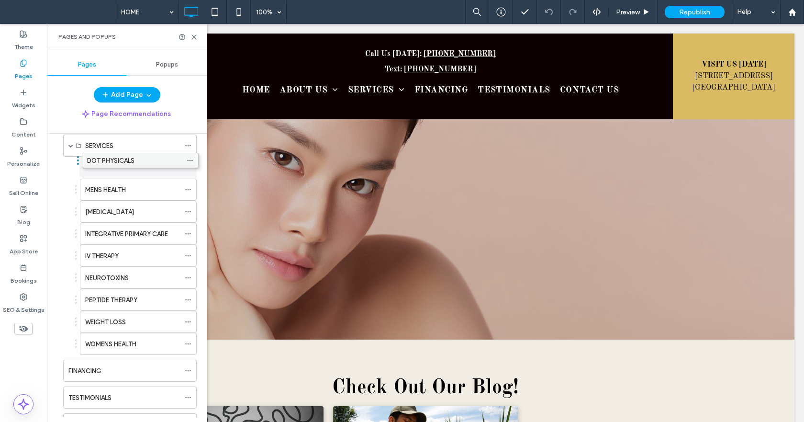
drag, startPoint x: 108, startPoint y: 340, endPoint x: 111, endPoint y: 157, distance: 183.4
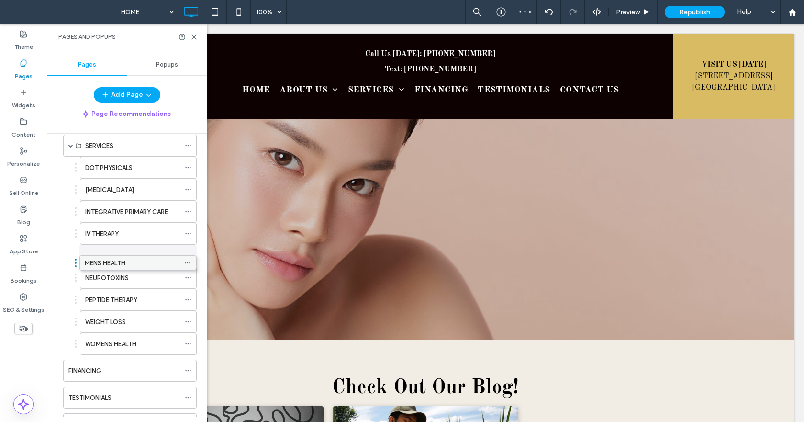
drag, startPoint x: 110, startPoint y: 184, endPoint x: 109, endPoint y: 256, distance: 71.8
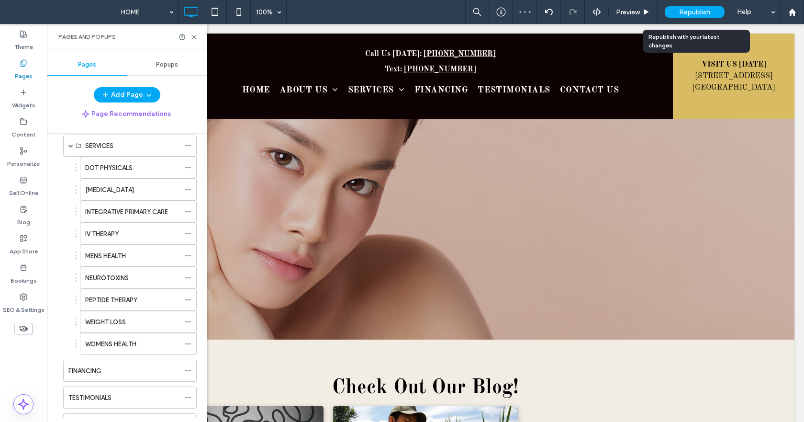
click at [684, 10] on span "Republish" at bounding box center [694, 12] width 31 height 8
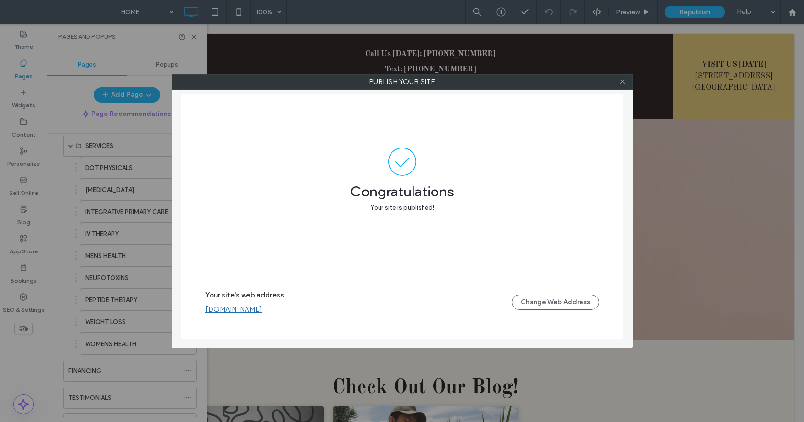
click at [624, 85] on icon at bounding box center [622, 81] width 7 height 7
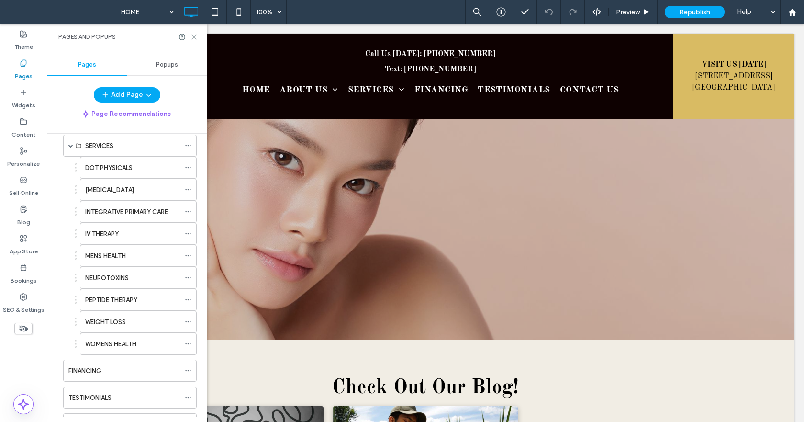
click at [195, 37] on icon at bounding box center [194, 37] width 7 height 7
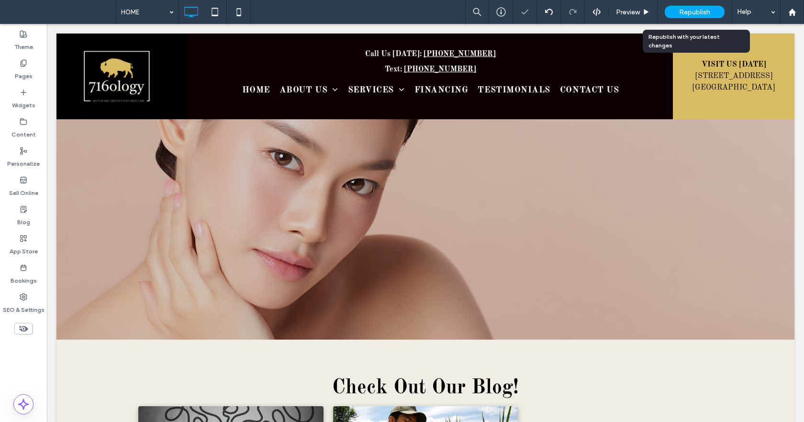
click at [707, 12] on span "Republish" at bounding box center [694, 12] width 31 height 8
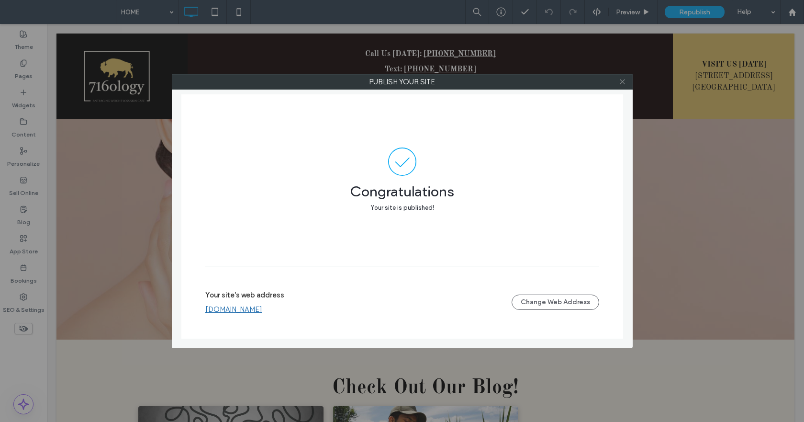
click at [626, 82] on icon at bounding box center [622, 81] width 7 height 7
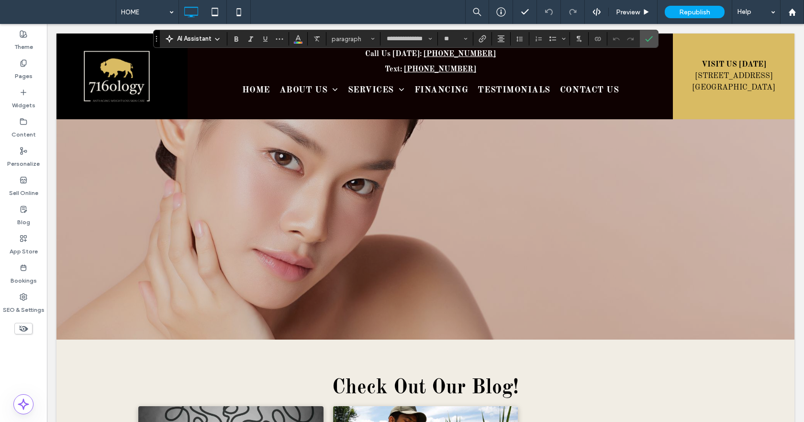
type input "**********"
type input "**"
click at [648, 38] on icon "Confirm" at bounding box center [649, 39] width 8 height 8
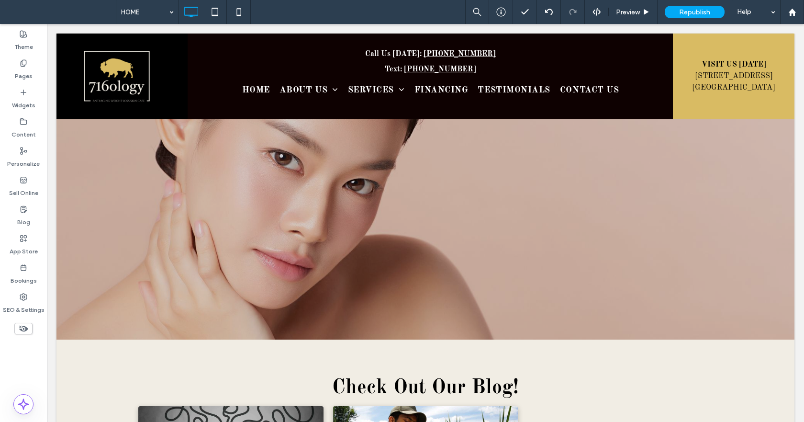
type input "**********"
type input "**"
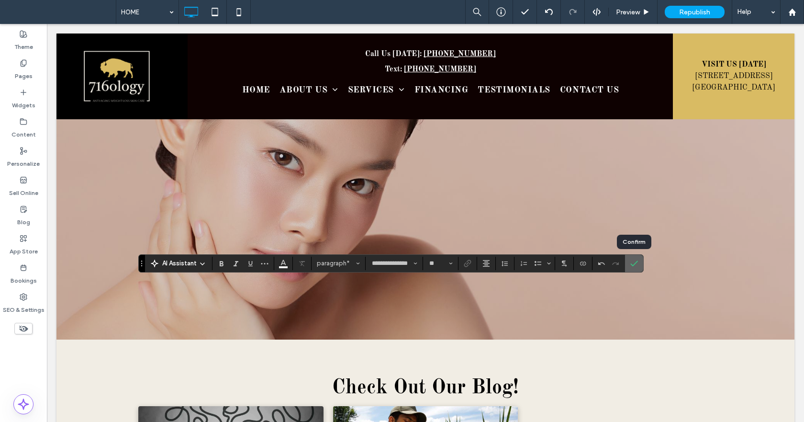
click at [638, 264] on icon "Confirm" at bounding box center [634, 263] width 8 height 8
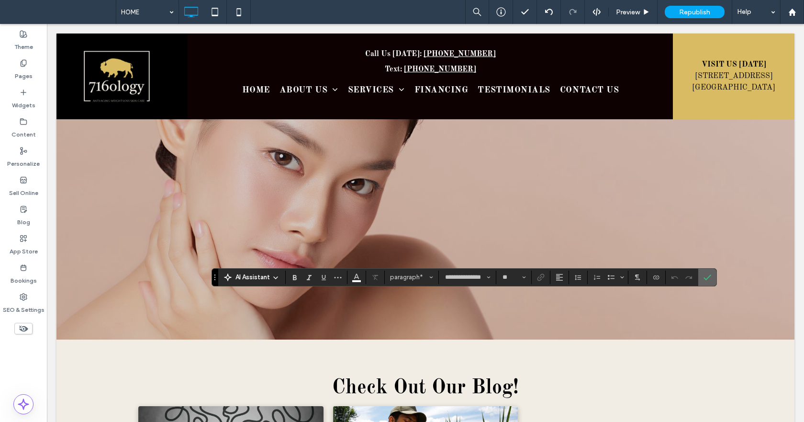
click at [709, 273] on icon "Confirm" at bounding box center [708, 277] width 8 height 8
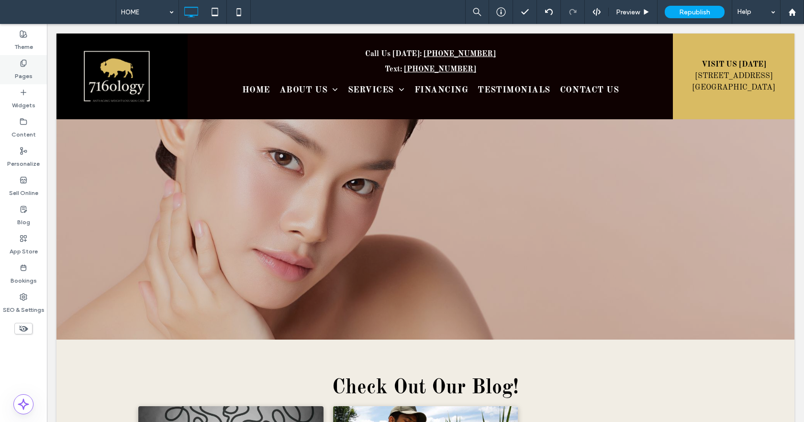
click at [22, 71] on label "Pages" at bounding box center [24, 73] width 18 height 13
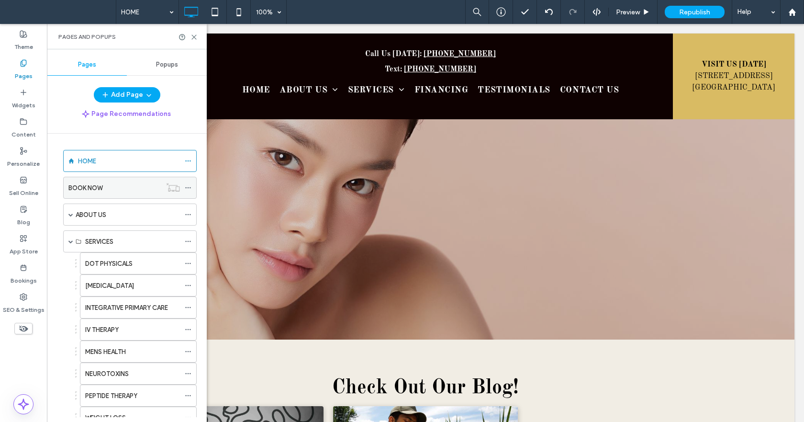
click at [189, 187] on icon at bounding box center [188, 187] width 7 height 7
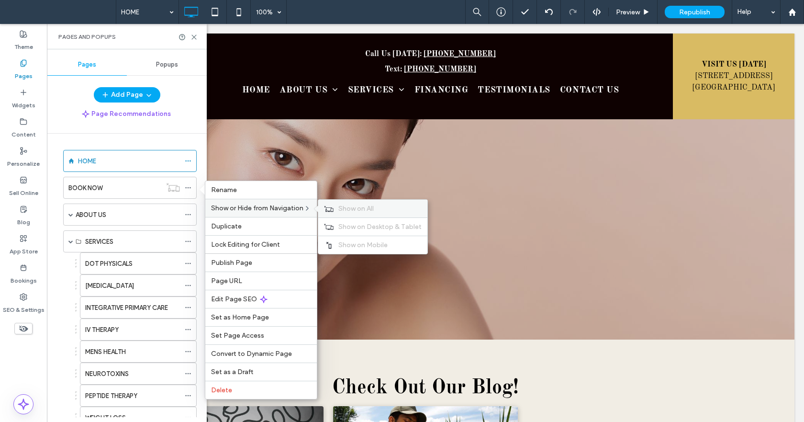
click at [364, 210] on span "Show on All" at bounding box center [355, 208] width 35 height 8
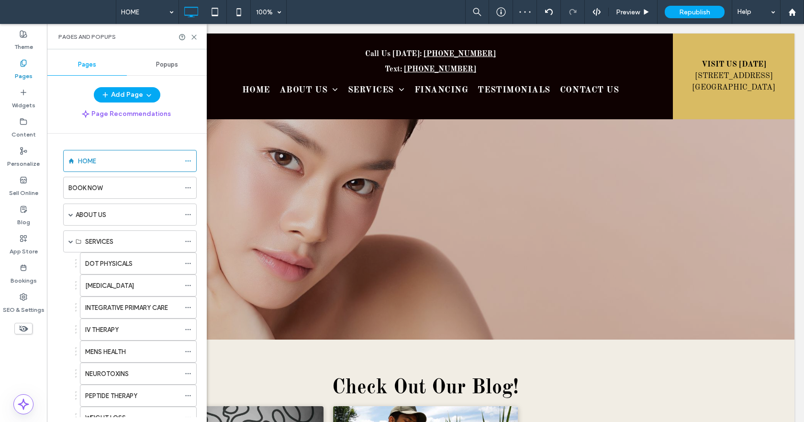
click at [138, 192] on div "BOOK NOW" at bounding box center [124, 187] width 112 height 21
click at [196, 36] on icon at bounding box center [194, 37] width 7 height 7
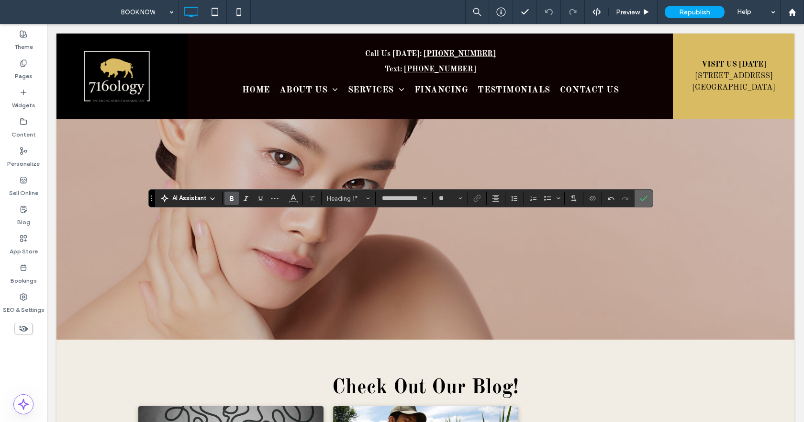
click at [647, 196] on use "Confirm" at bounding box center [644, 198] width 8 height 6
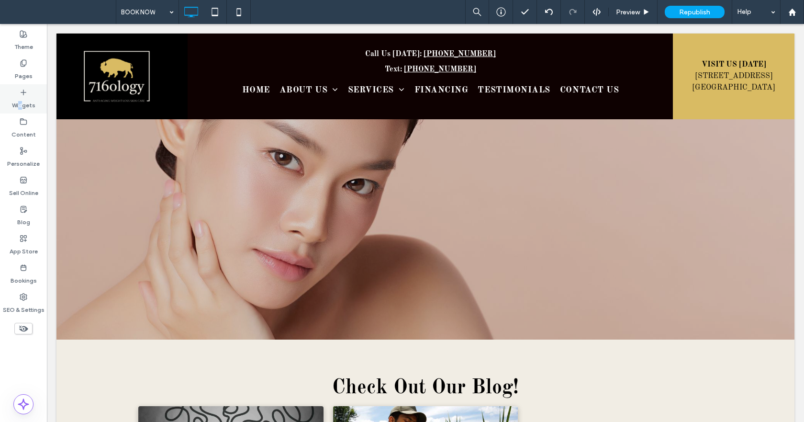
click at [21, 105] on label "Widgets" at bounding box center [23, 102] width 23 height 13
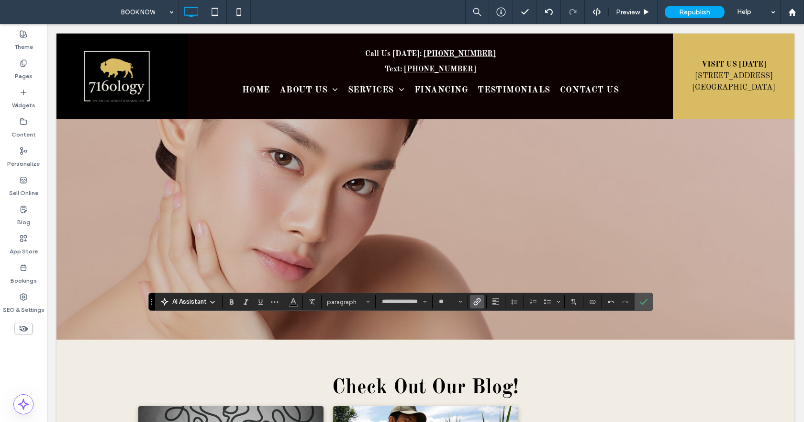
click at [480, 302] on use "Link" at bounding box center [477, 301] width 7 height 7
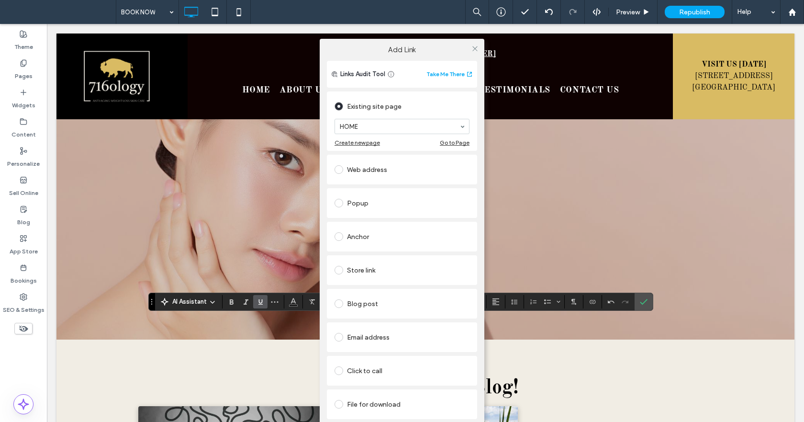
drag, startPoint x: 404, startPoint y: 121, endPoint x: 401, endPoint y: 130, distance: 9.9
click at [402, 128] on div "HOME" at bounding box center [402, 126] width 135 height 15
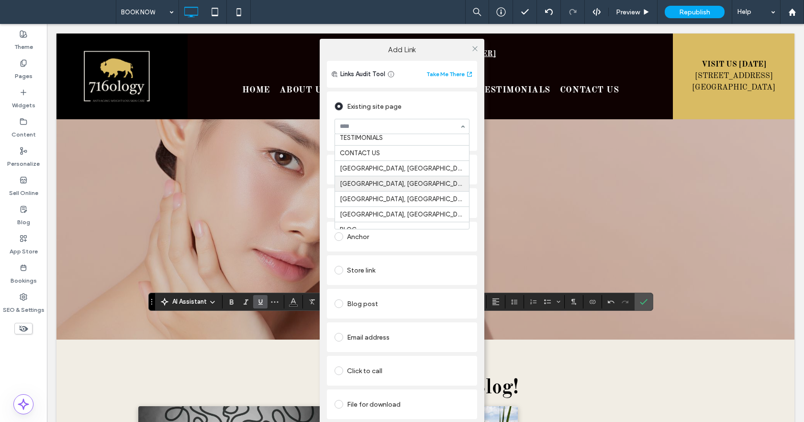
scroll to position [225, 0]
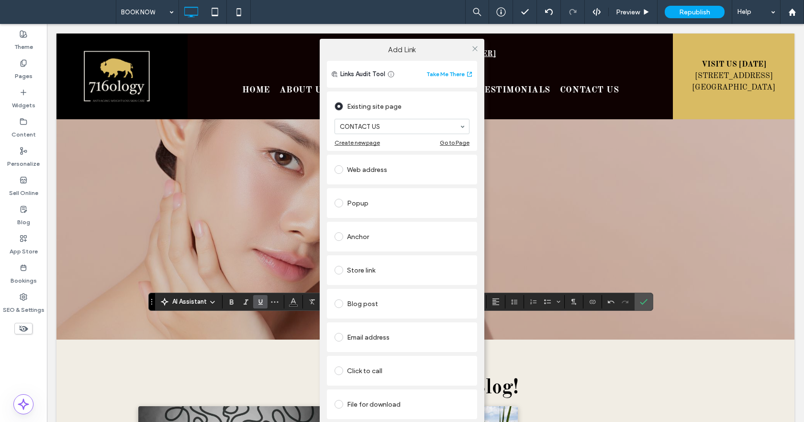
click at [646, 301] on div "Add Link Links Audit Tool Take Me There Existing site page CONTACT US Create ne…" at bounding box center [402, 243] width 804 height 422
click at [476, 47] on use at bounding box center [474, 48] width 5 height 5
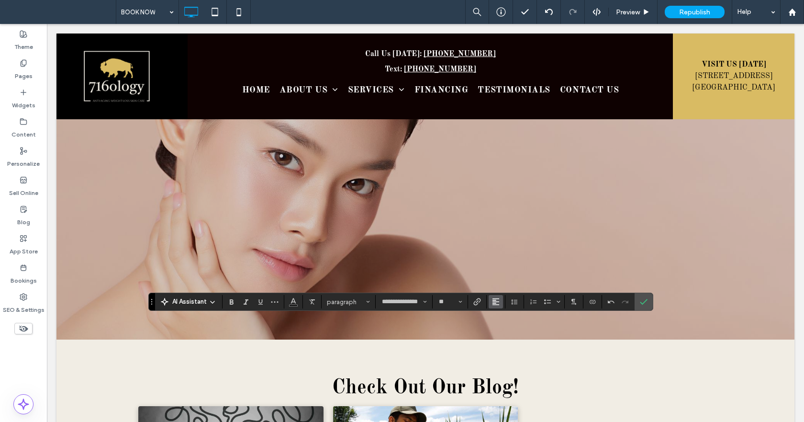
click at [498, 299] on use "Alignment" at bounding box center [496, 301] width 7 height 7
click at [510, 255] on div "ui.textEditor.alignment.center" at bounding box center [505, 259] width 12 height 8
click at [649, 297] on label "Confirm" at bounding box center [644, 301] width 14 height 17
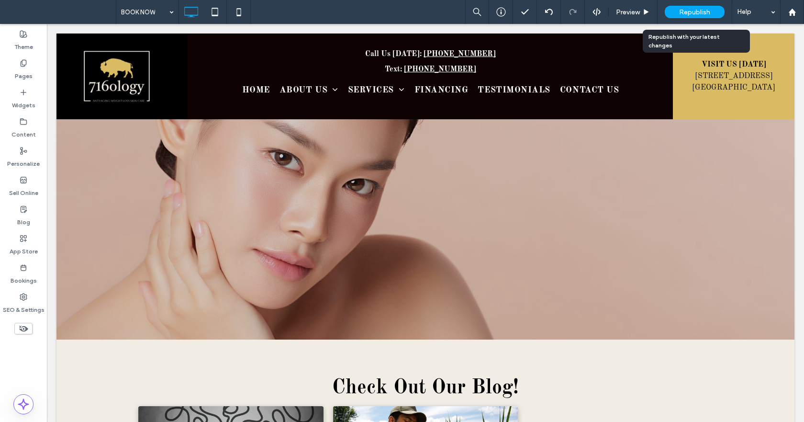
click at [698, 8] on span "Republish" at bounding box center [694, 12] width 31 height 8
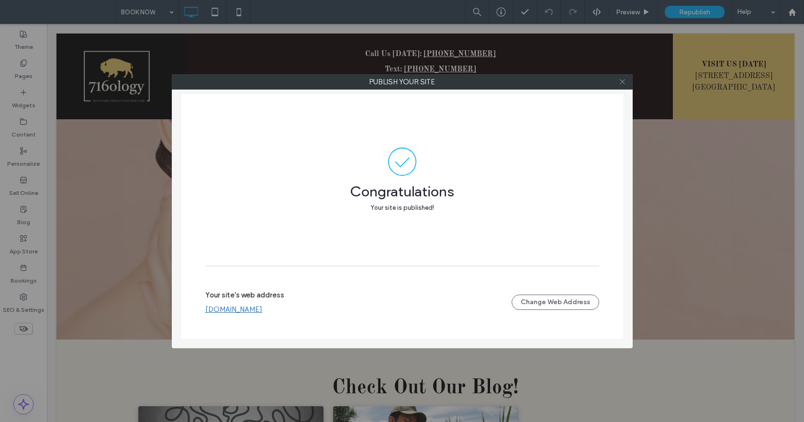
click at [621, 81] on icon at bounding box center [622, 81] width 7 height 7
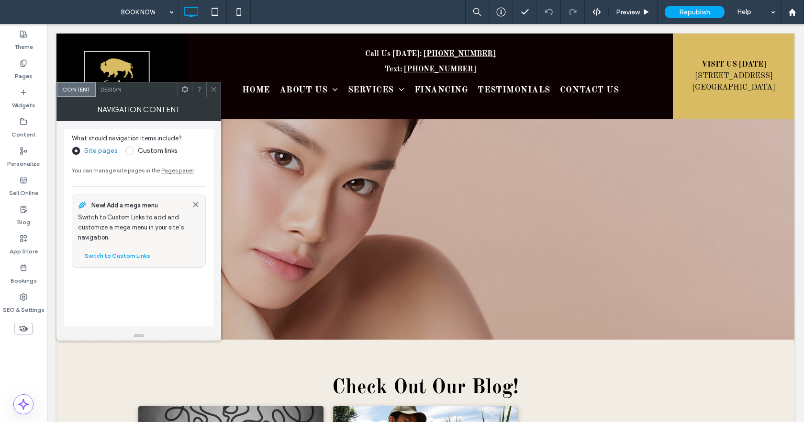
click at [215, 89] on icon at bounding box center [213, 89] width 7 height 7
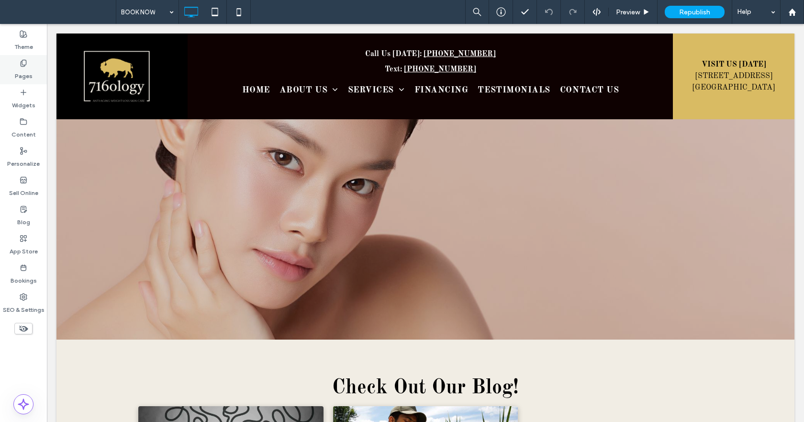
click at [28, 61] on div "Pages" at bounding box center [23, 69] width 47 height 29
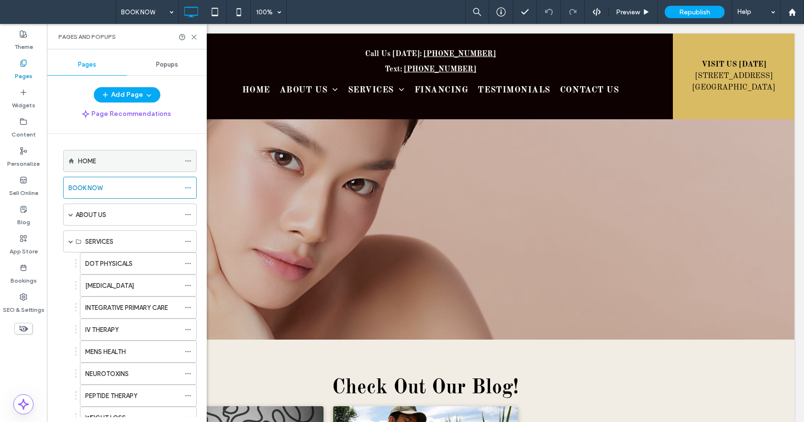
click at [82, 164] on label "HOME" at bounding box center [87, 161] width 18 height 17
click at [194, 37] on use at bounding box center [194, 37] width 4 height 4
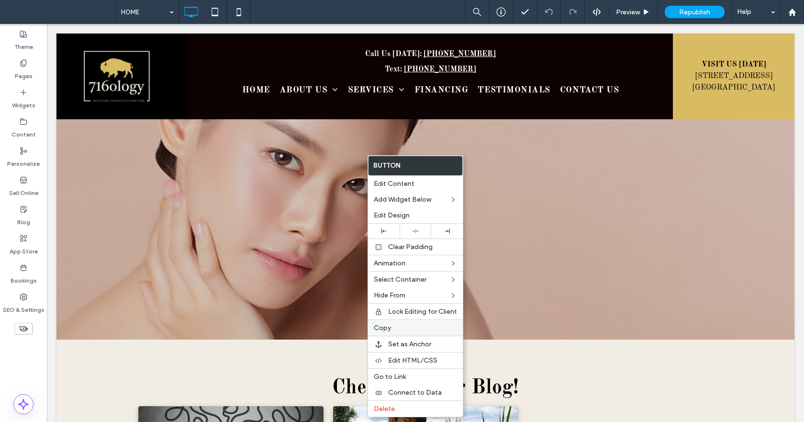
click at [397, 329] on label "Copy" at bounding box center [415, 328] width 83 height 8
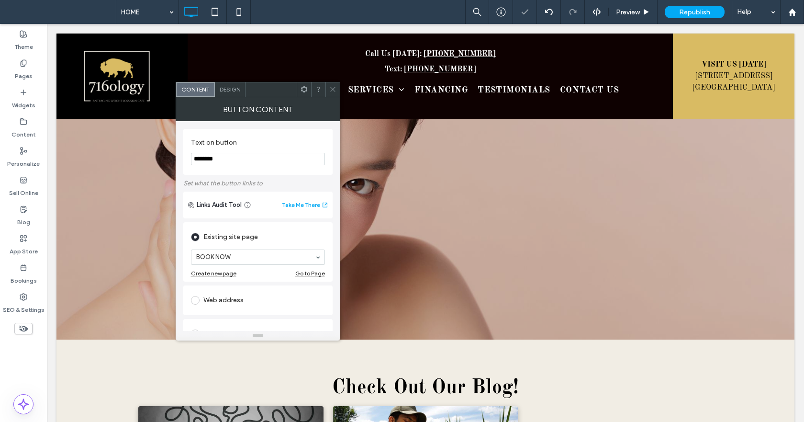
click at [335, 90] on icon at bounding box center [332, 89] width 7 height 7
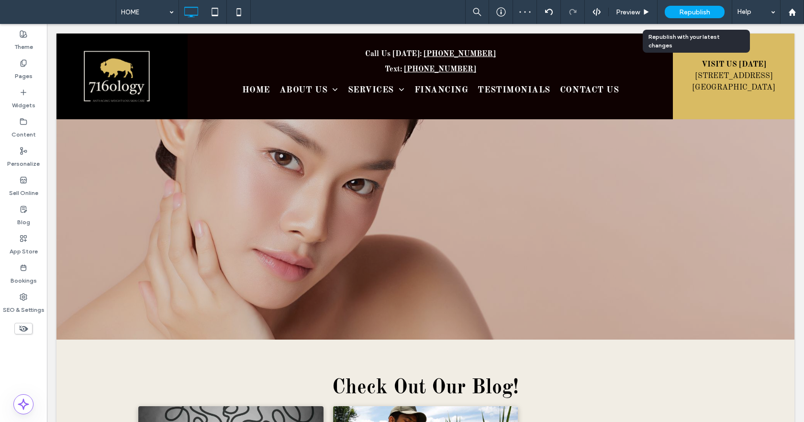
click at [693, 7] on div "Republish" at bounding box center [695, 12] width 60 height 12
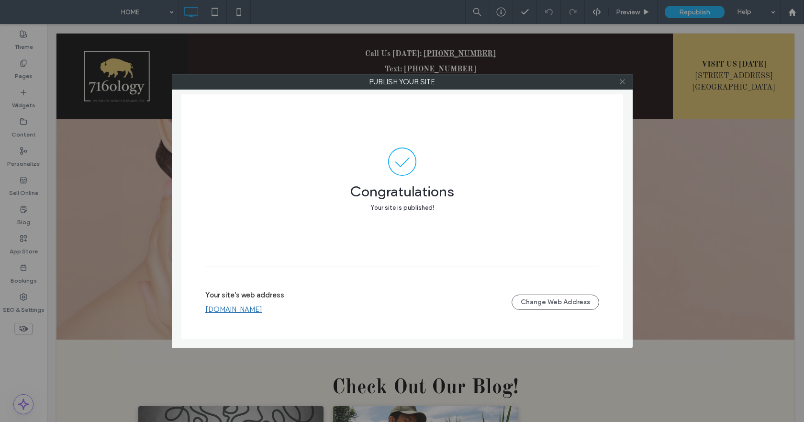
click at [623, 80] on icon at bounding box center [622, 81] width 7 height 7
